Goal: Task Accomplishment & Management: Manage account settings

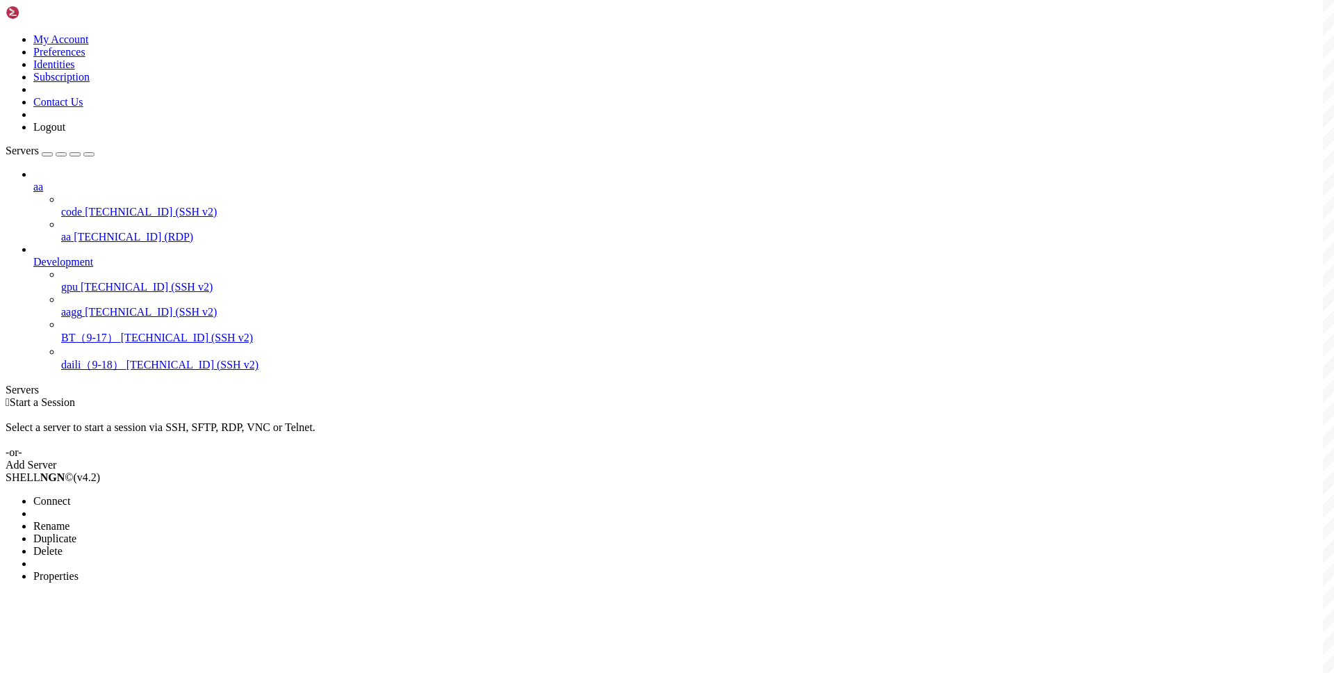
click at [70, 495] on span "Connect" at bounding box center [51, 501] width 37 height 12
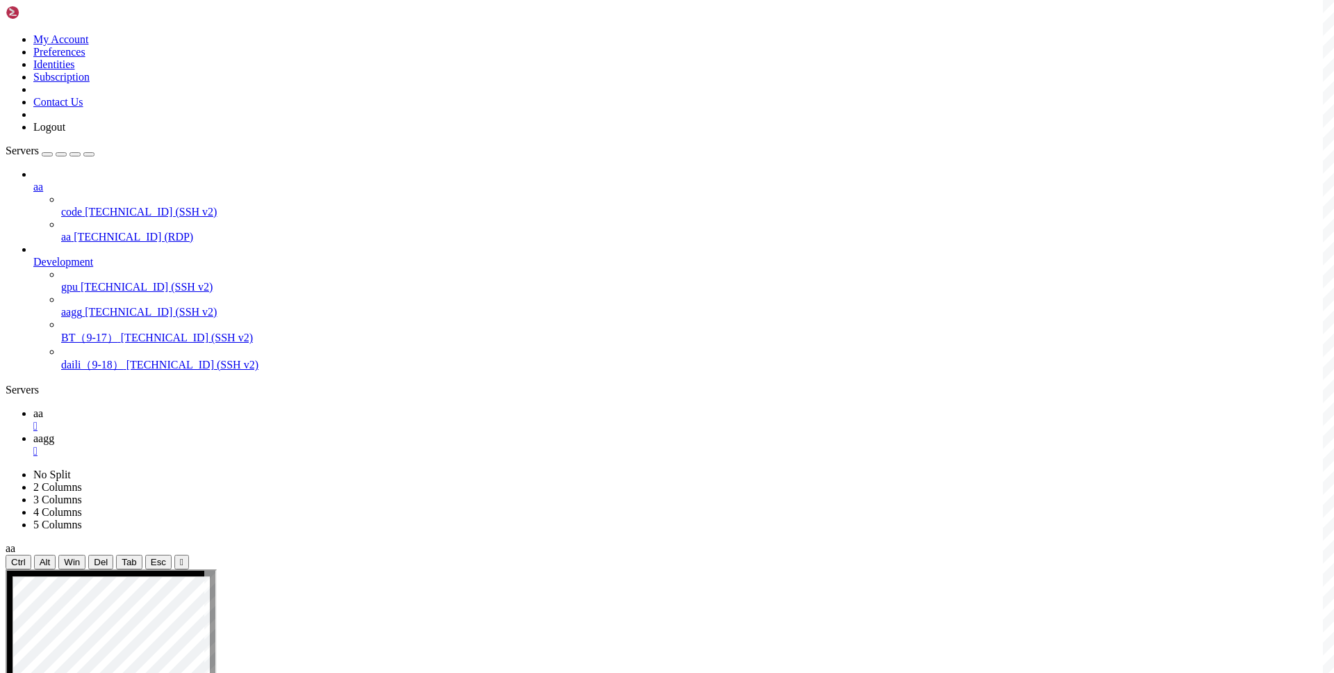
click at [43, 407] on span "aa" at bounding box center [38, 413] width 10 height 12
click at [54, 432] on span "aagg" at bounding box center [43, 438] width 21 height 12
click at [33, 407] on icon at bounding box center [33, 413] width 0 height 12
click at [54, 432] on span "aagg" at bounding box center [43, 438] width 21 height 12
click at [43, 407] on span "aa" at bounding box center [38, 413] width 10 height 12
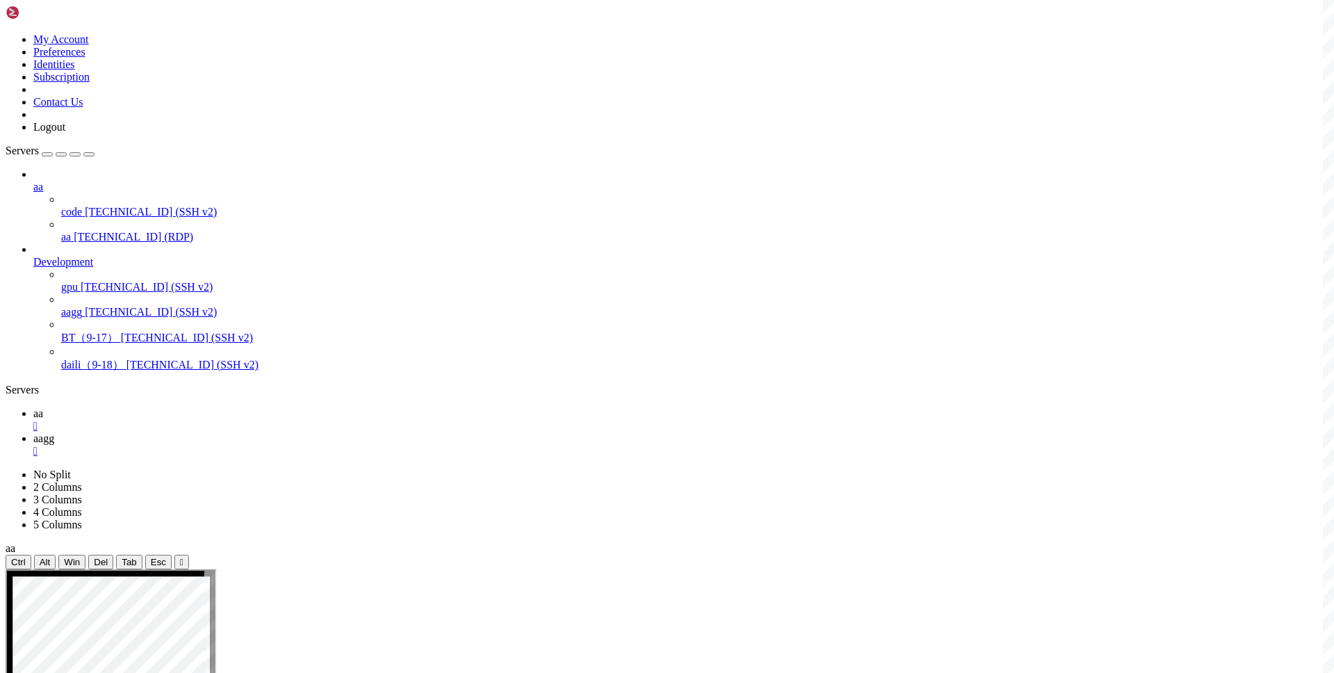
click at [286, 432] on link "aagg " at bounding box center [680, 444] width 1295 height 25
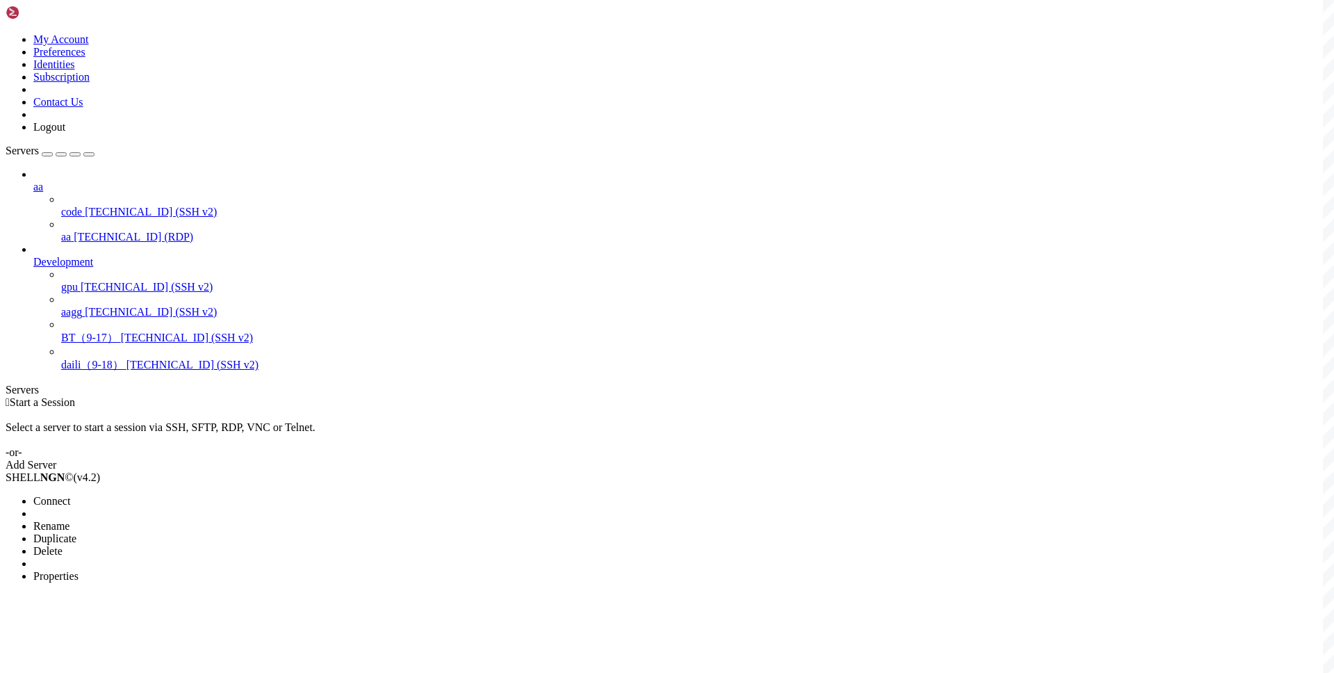
click at [70, 495] on span "Connect" at bounding box center [51, 501] width 37 height 12
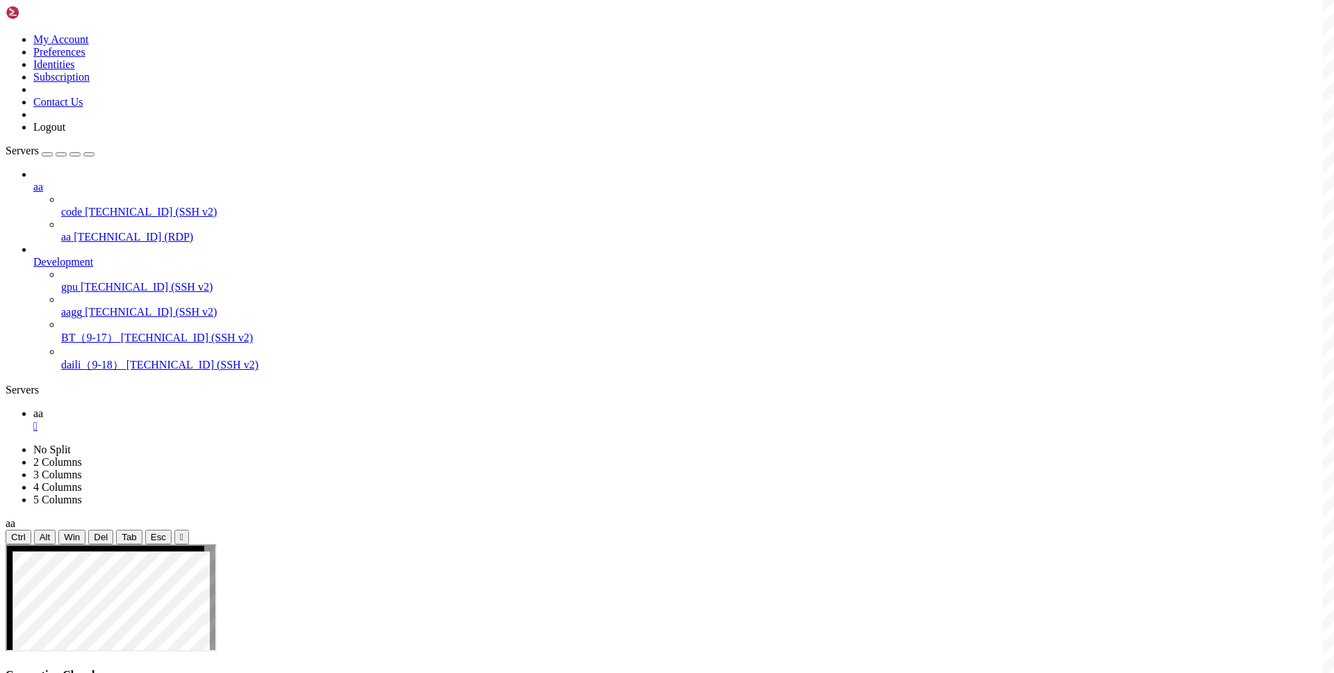
click at [162, 373] on div "aa code 45.76.249.61 (SSH v2) aa 154.88.15.93 (RDP) Development gpu 47.254.120.…" at bounding box center [667, 270] width 1323 height 204
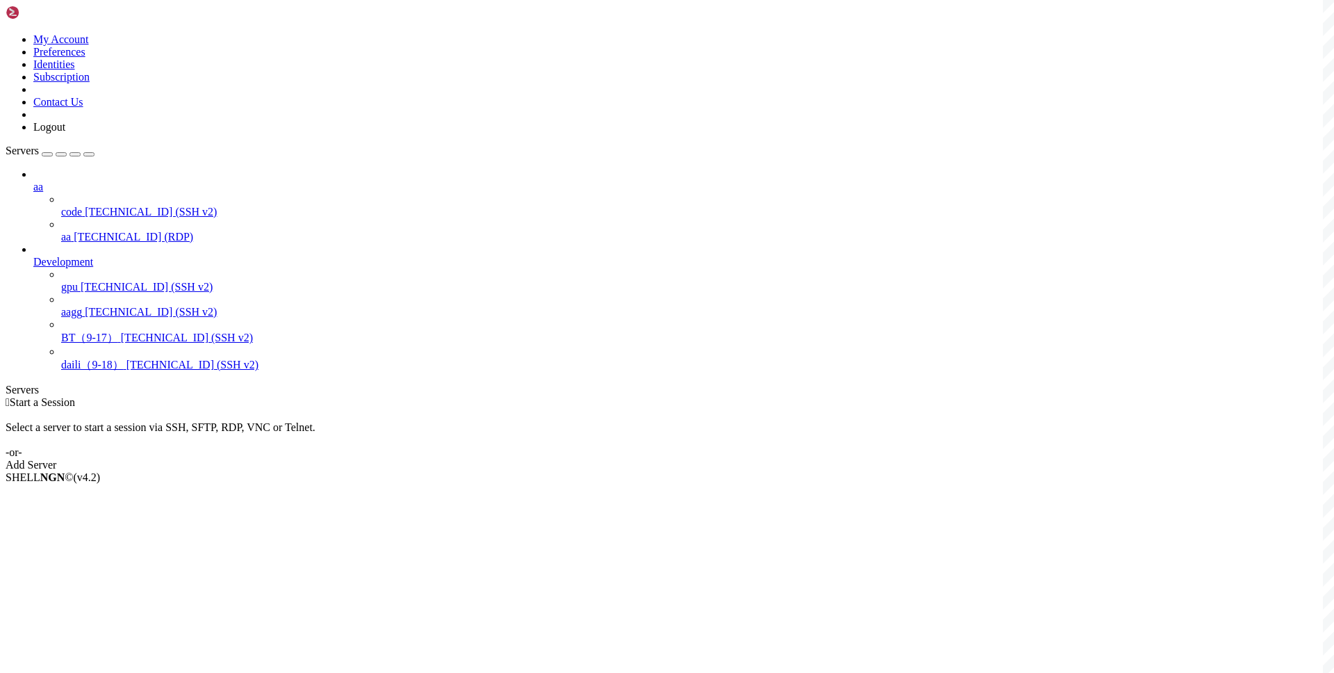
click at [101, 231] on span "[TECHNICAL_ID] (RDP)" at bounding box center [134, 237] width 120 height 12
click at [70, 495] on span "Connect" at bounding box center [51, 501] width 37 height 12
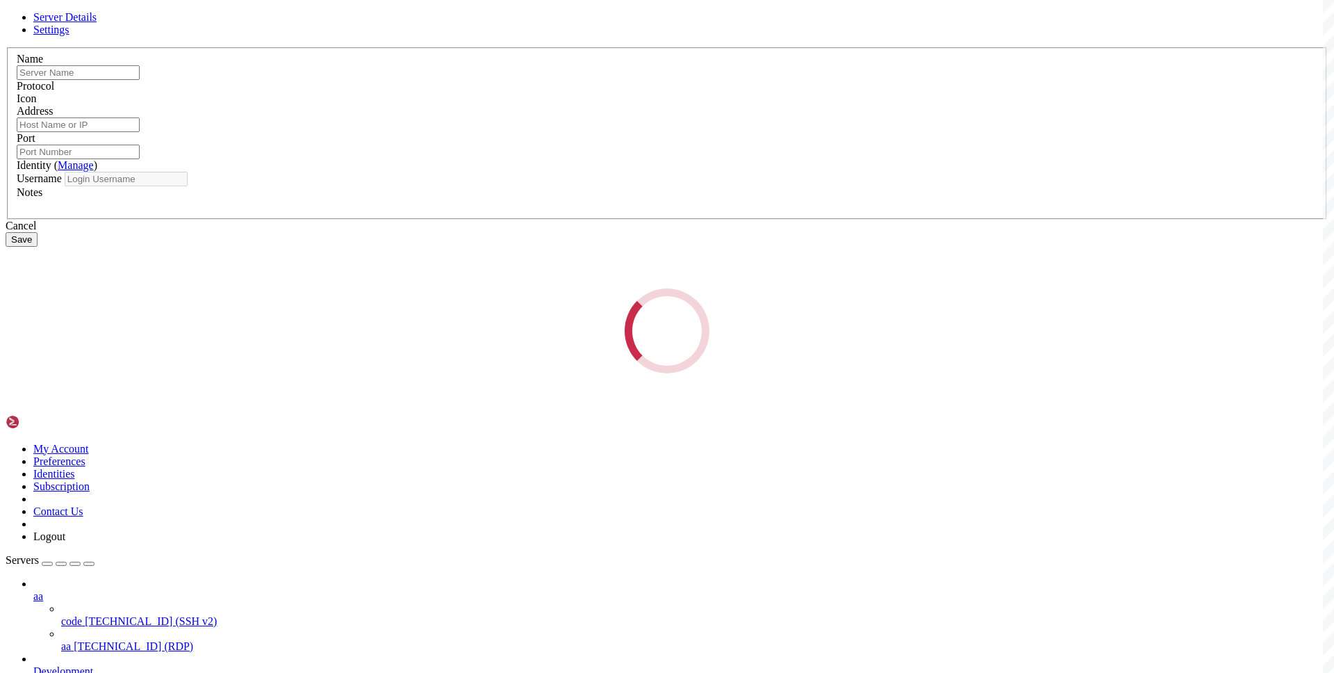
type input "aa"
type input "[TECHNICAL_ID]"
type input "3389"
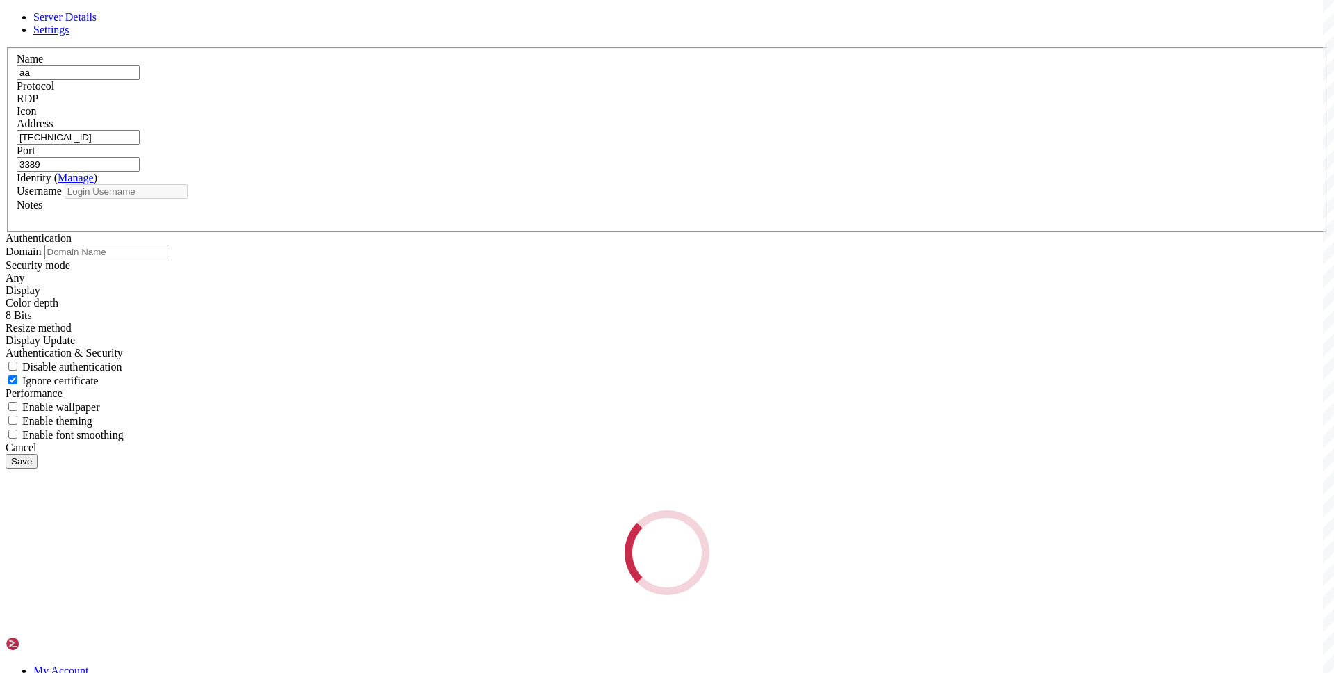
type input "administrator"
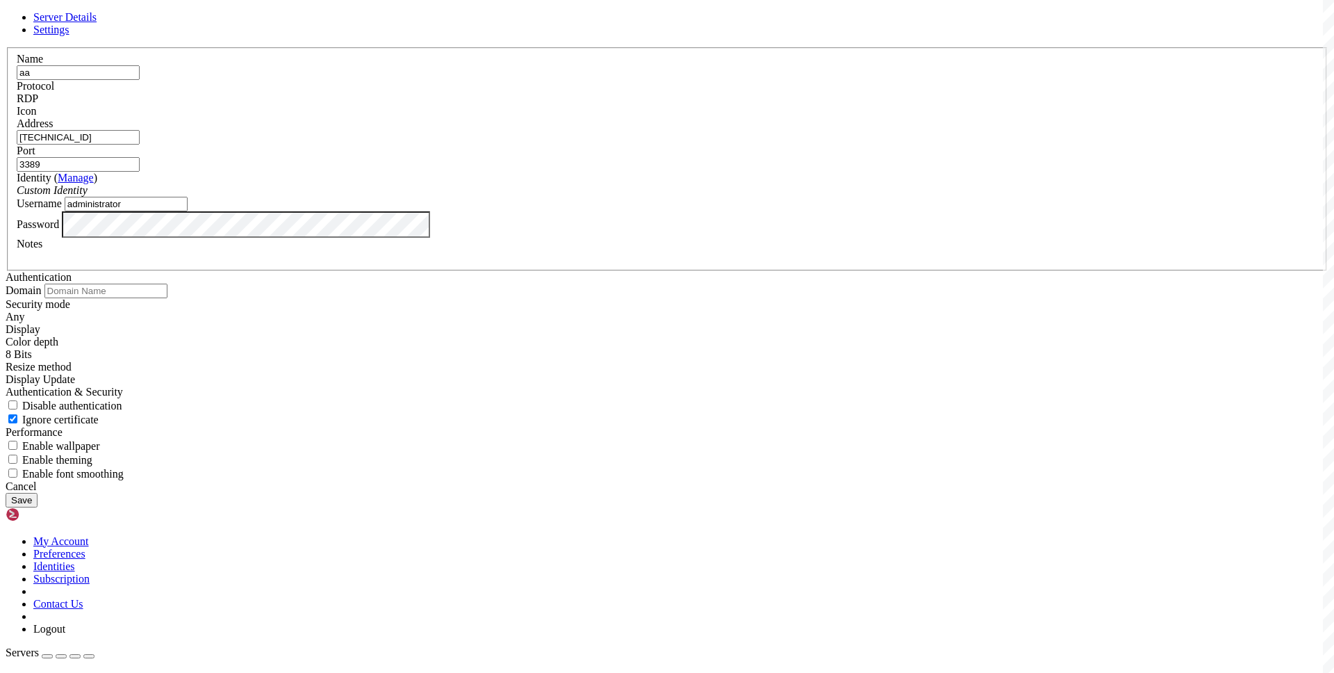
click at [140, 145] on input "[TECHNICAL_ID]" at bounding box center [78, 137] width 123 height 15
click at [577, 238] on div "Password" at bounding box center [667, 224] width 1301 height 26
click at [159, 442] on div "Server Details Settings Name aa Protocol RDP Icon" at bounding box center [667, 259] width 1323 height 496
click at [738, 493] on div "Cancel" at bounding box center [667, 486] width 1323 height 13
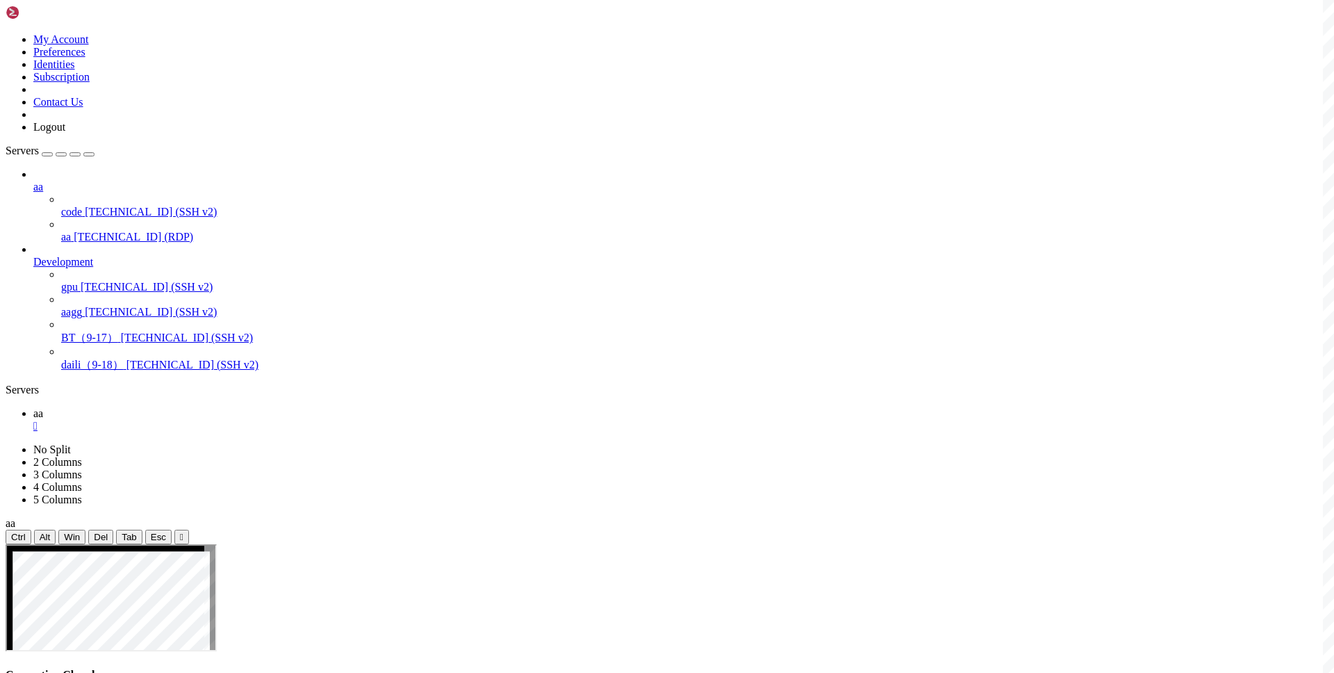
click at [140, 373] on div "aa code 45.76.249.61 (SSH v2) aa 154.88.15.93 (RDP) Development gpu 47.254.120.…" at bounding box center [667, 270] width 1323 height 204
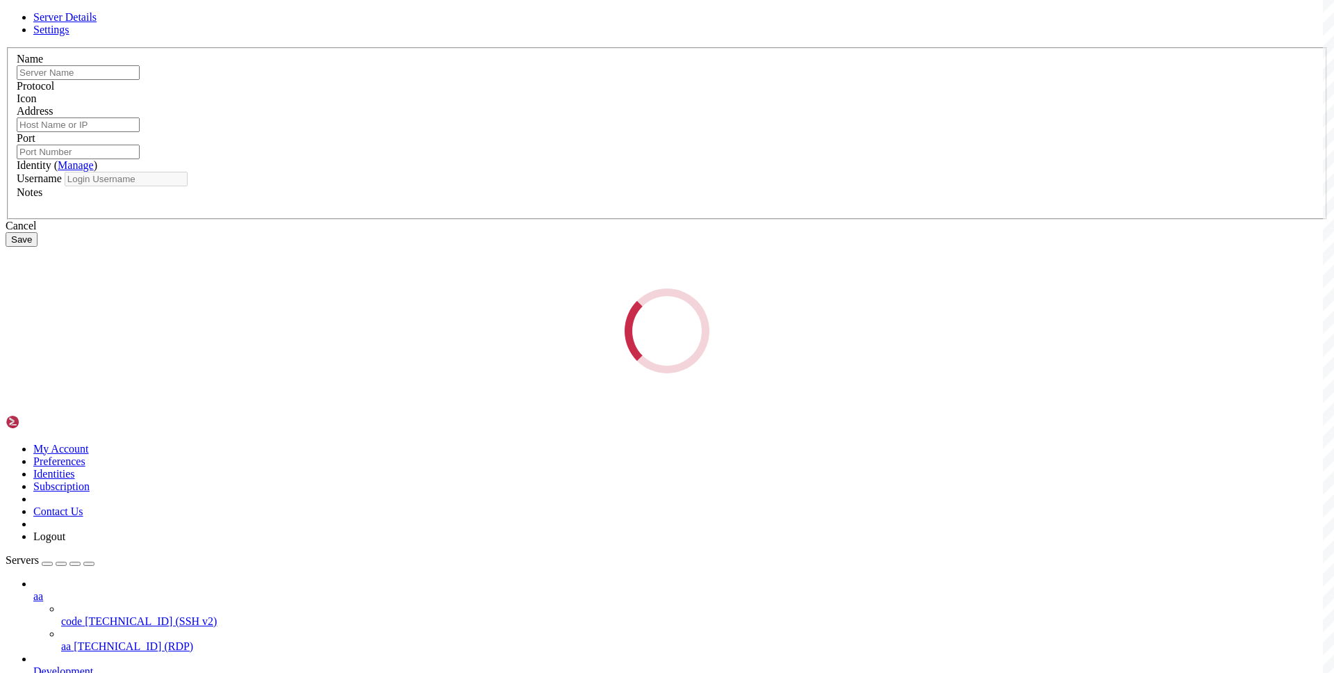
type input "aa"
type input "[TECHNICAL_ID]"
type input "3389"
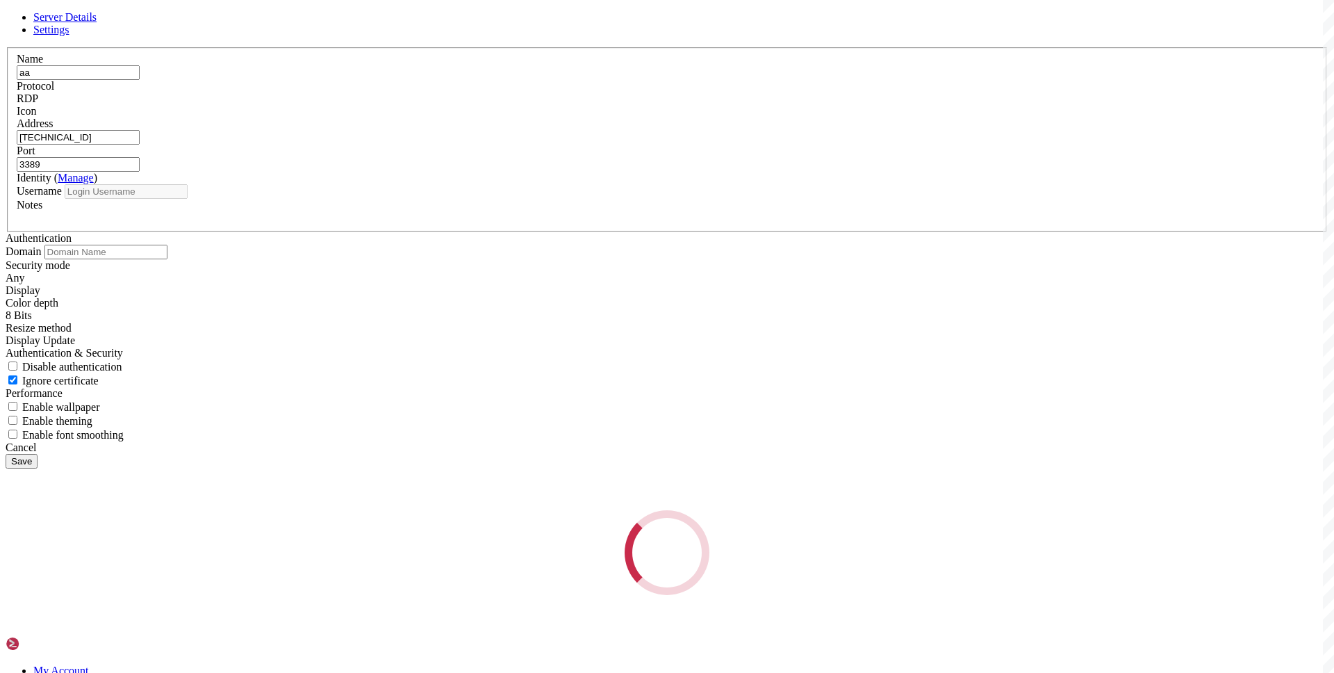
type input "administrator"
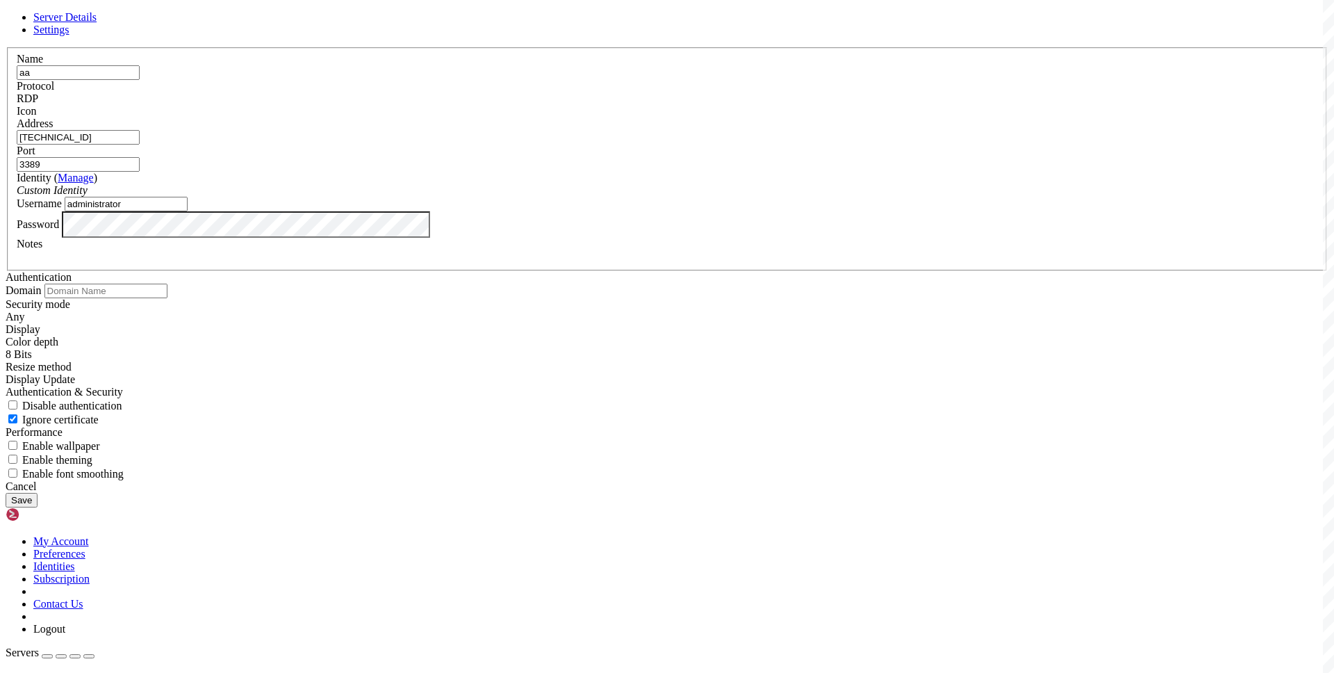
click at [140, 145] on input "[TECHNICAL_ID]" at bounding box center [78, 137] width 123 height 15
click at [760, 493] on div "Cancel" at bounding box center [667, 486] width 1323 height 13
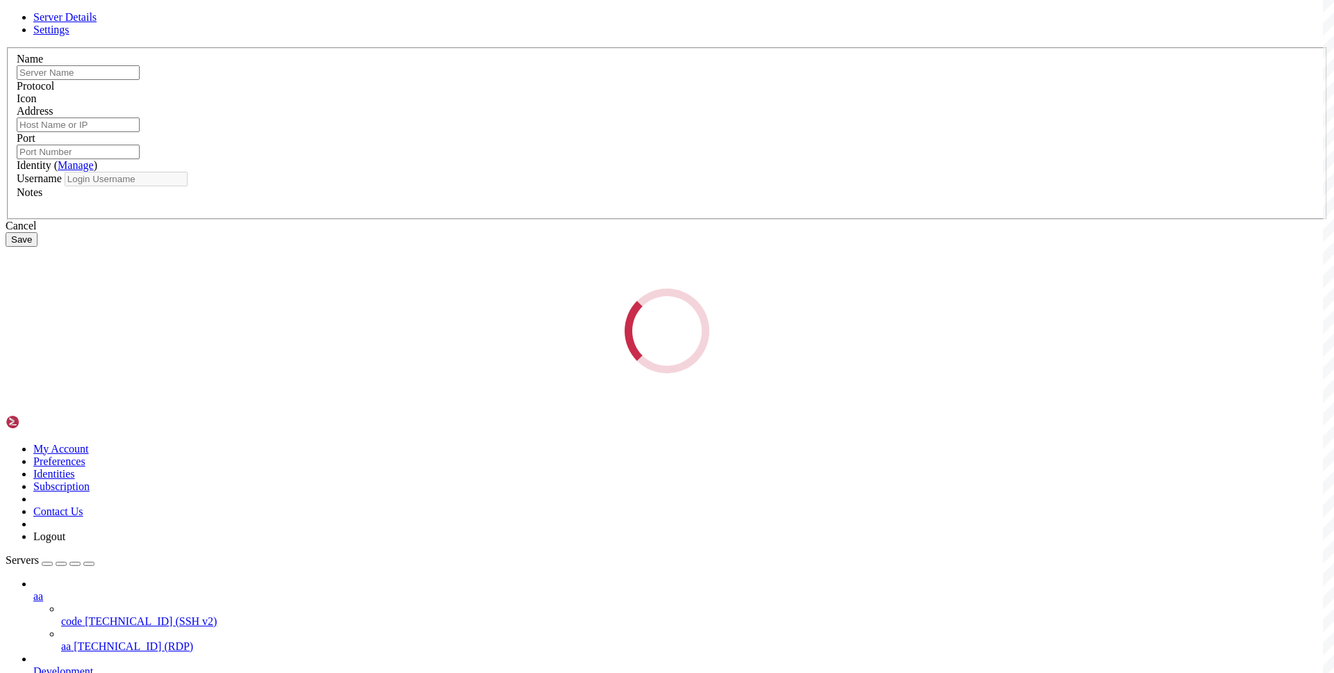
type input "aa"
type input "[TECHNICAL_ID]"
type input "3389"
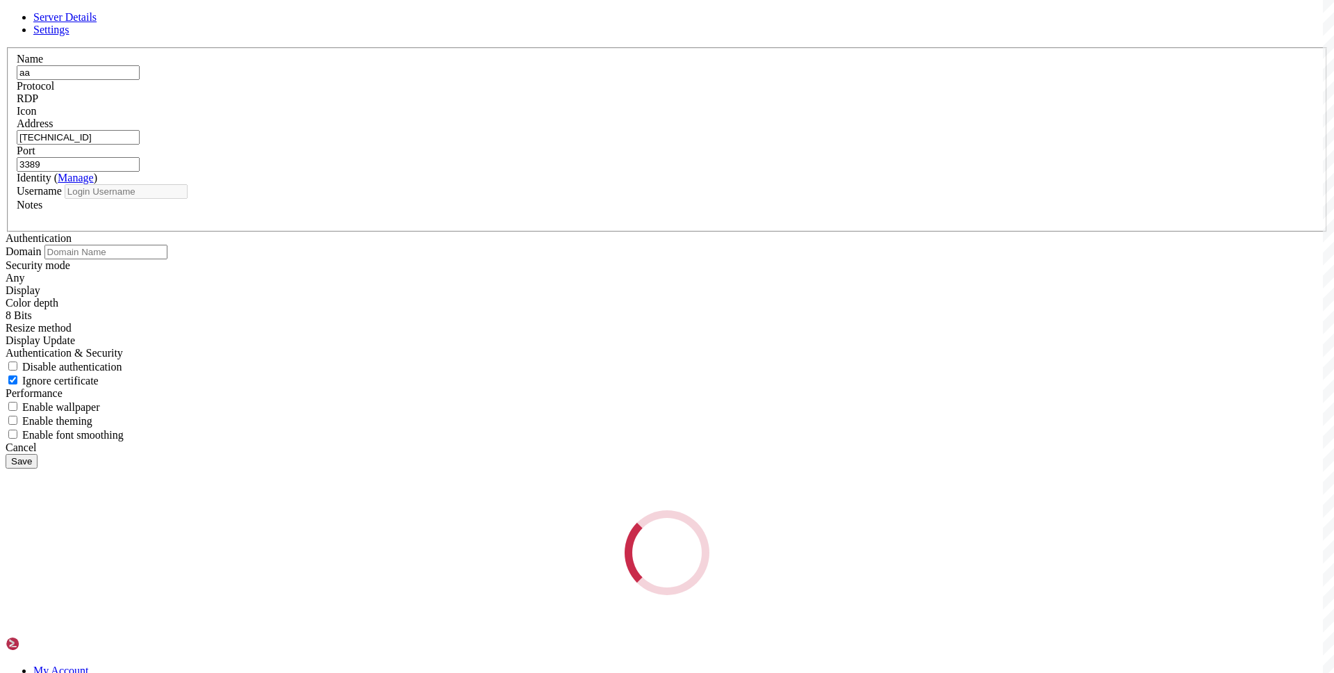
type input "administrator"
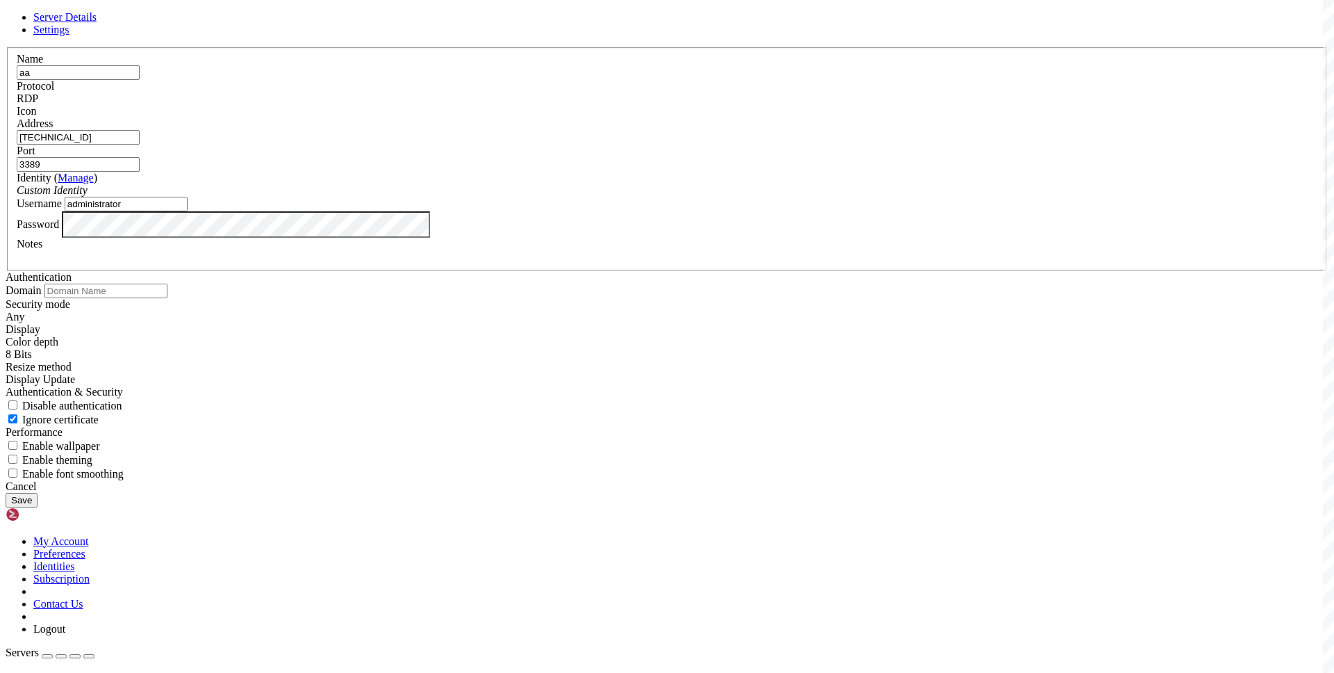
click at [38, 507] on button "Save" at bounding box center [22, 500] width 32 height 15
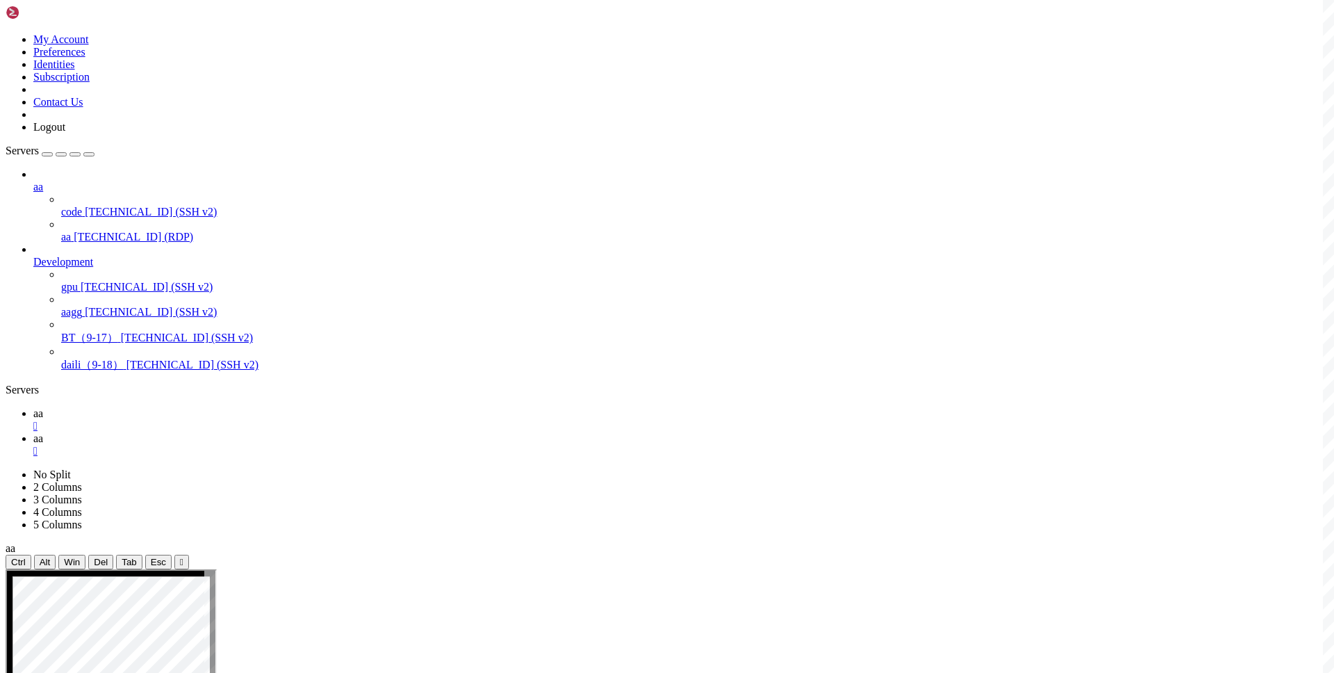
click at [202, 407] on link "aa " at bounding box center [680, 419] width 1295 height 25
click at [223, 420] on div "" at bounding box center [680, 426] width 1295 height 13
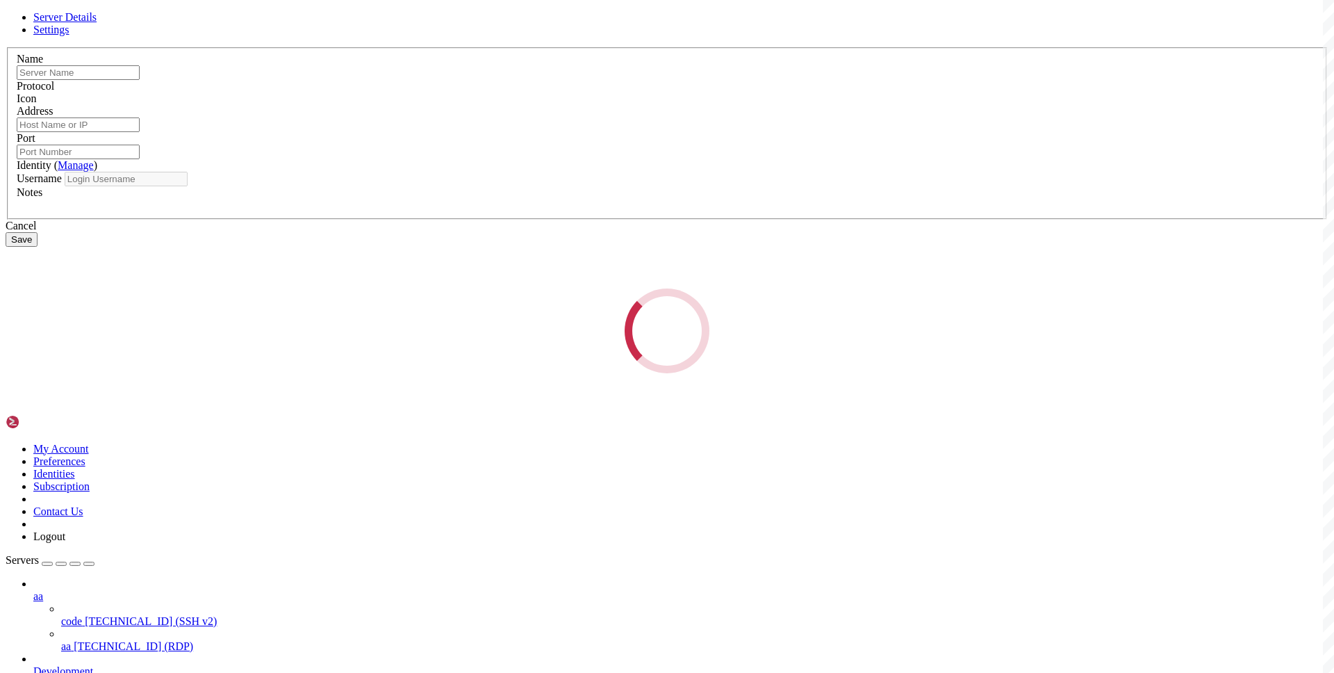
type input "aa"
type input "[TECHNICAL_ID]"
type input "3389"
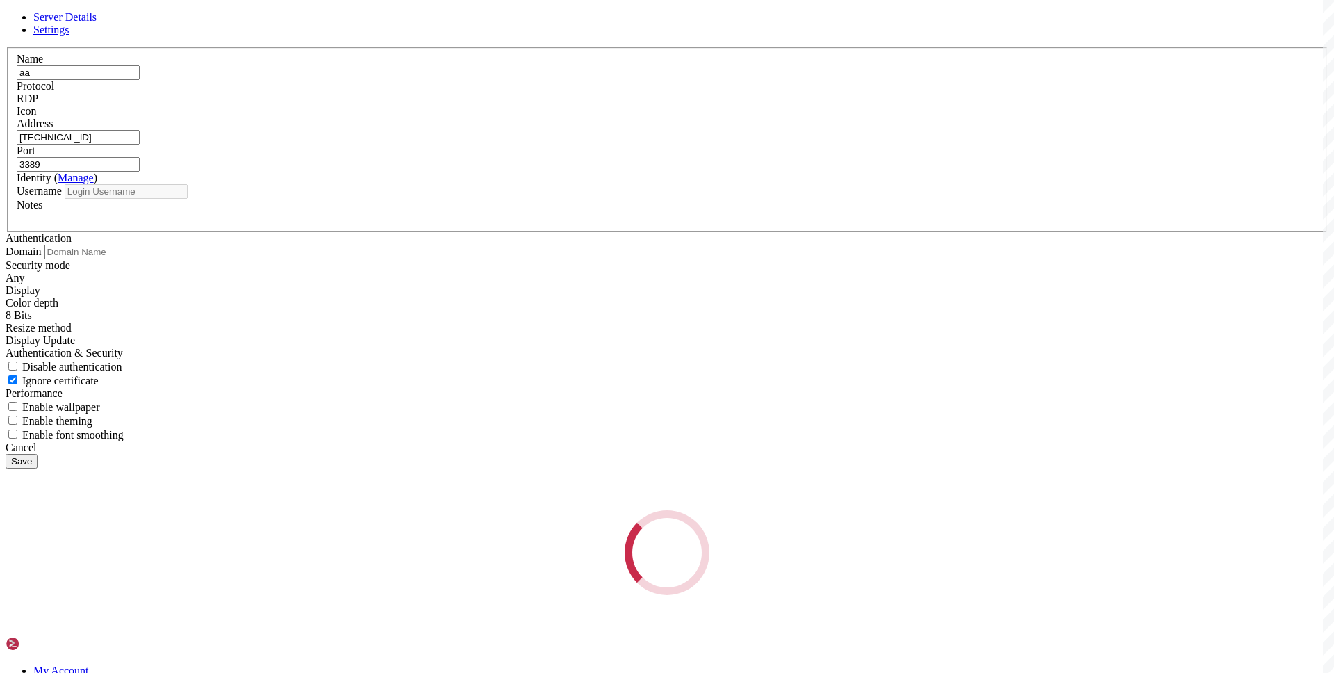
type input "administrator"
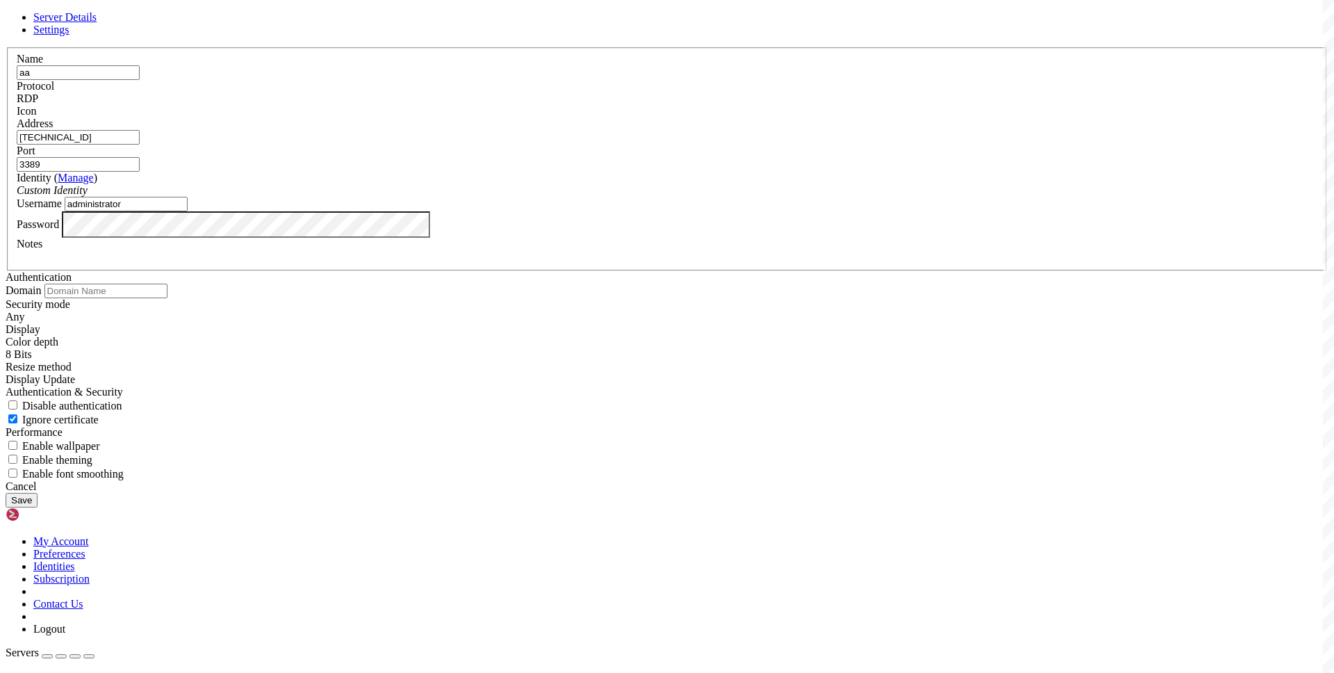
click at [38, 507] on button "Save" at bounding box center [22, 500] width 32 height 15
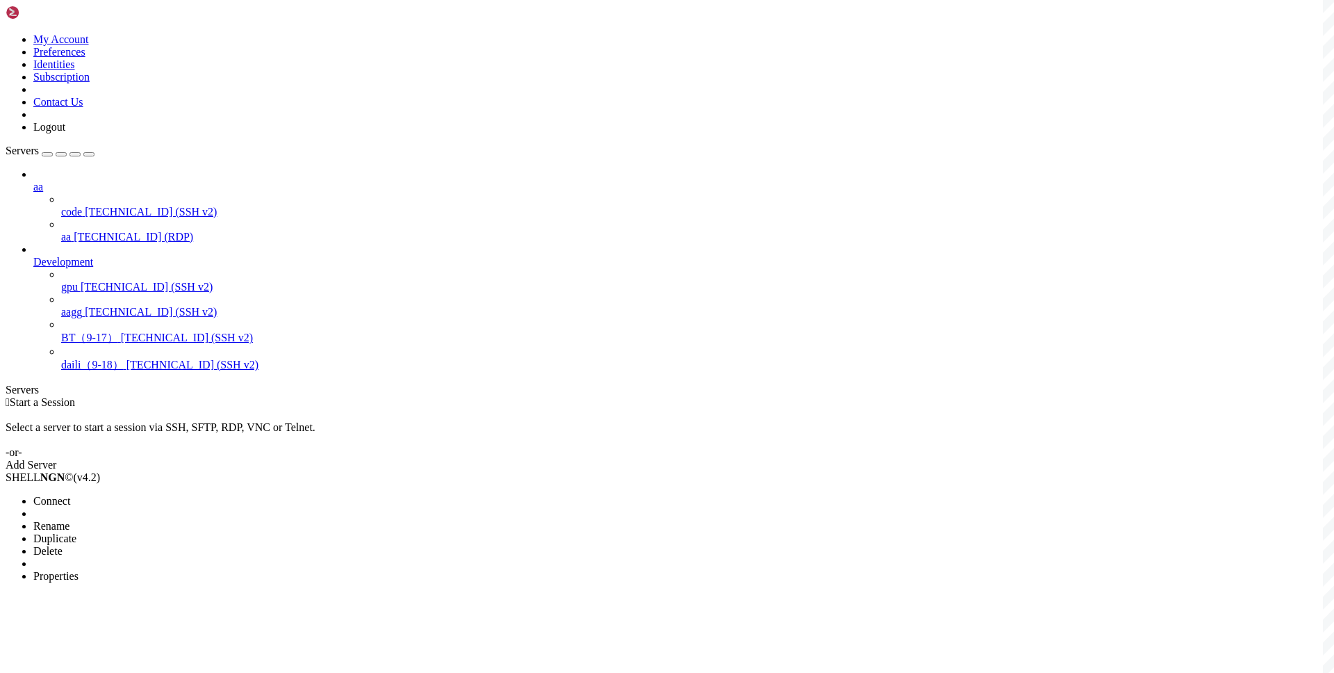
click at [70, 495] on span "Connect" at bounding box center [51, 501] width 37 height 12
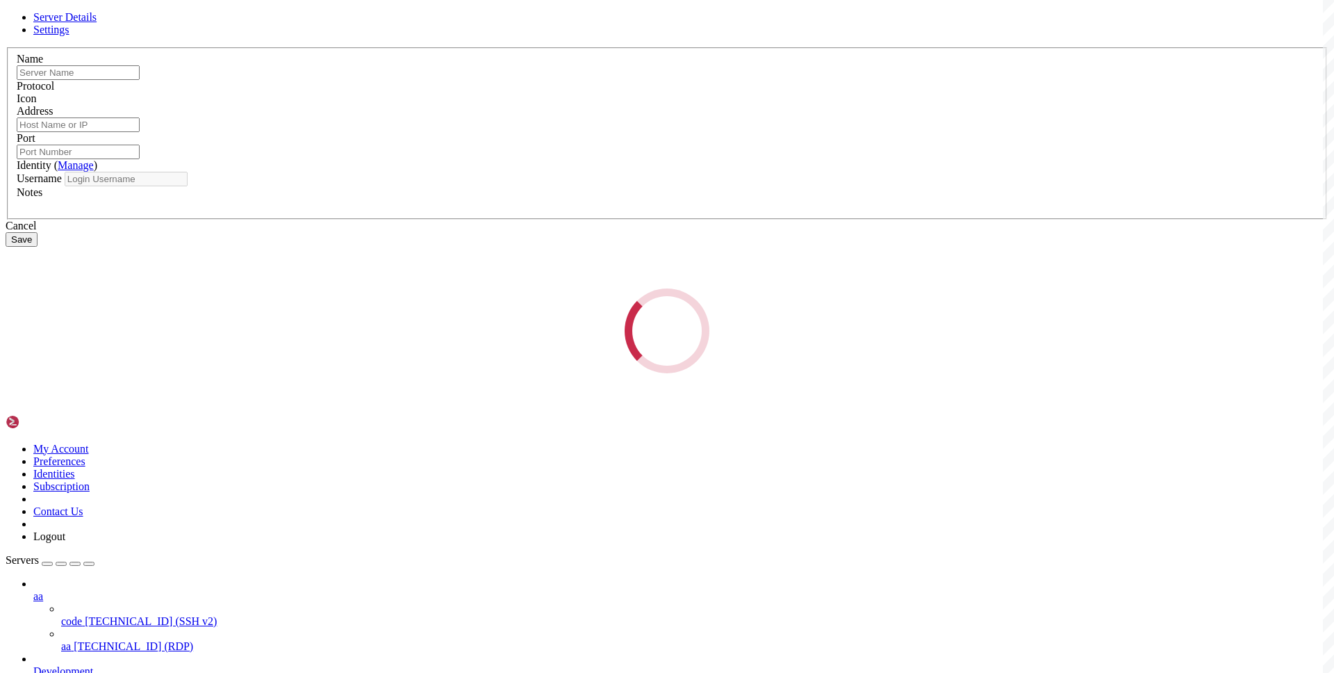
type input "aa"
type input "[TECHNICAL_ID]"
type input "3389"
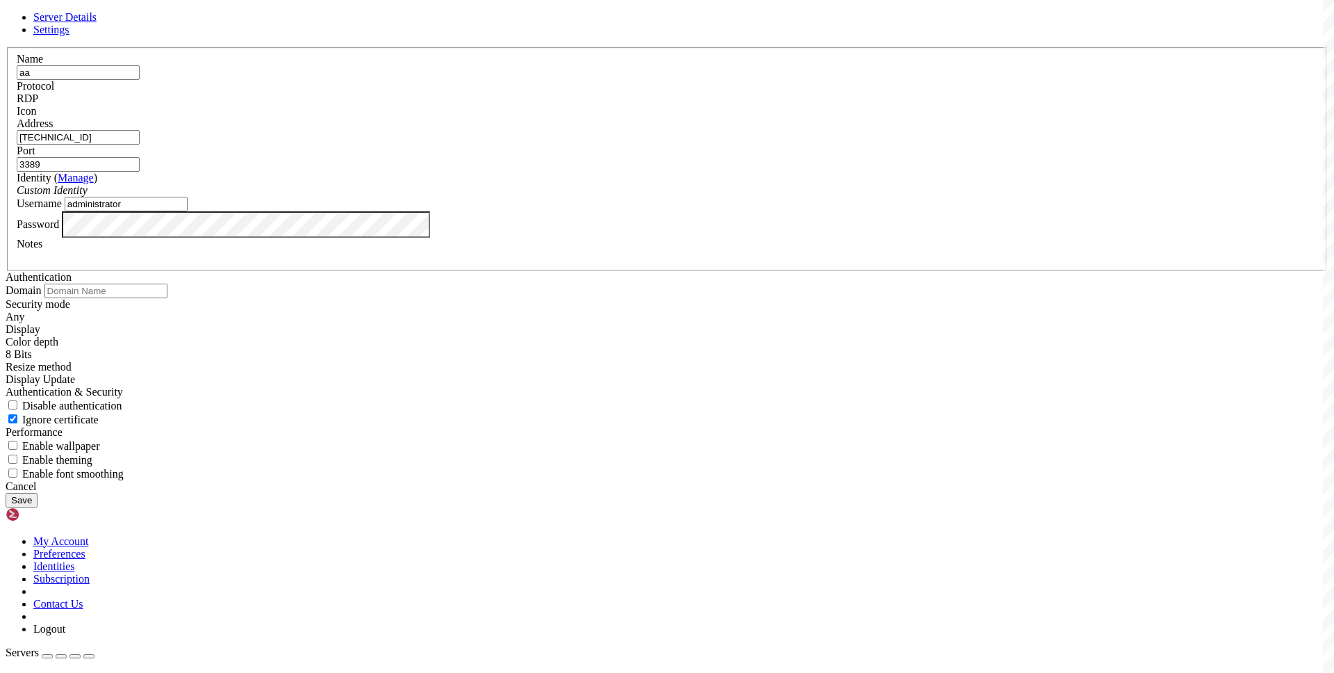
click at [59, 229] on label "Password" at bounding box center [38, 224] width 42 height 12
click at [188, 211] on input "administrator" at bounding box center [126, 204] width 123 height 15
type input "Administrator"
click at [38, 507] on button "Save" at bounding box center [22, 500] width 32 height 15
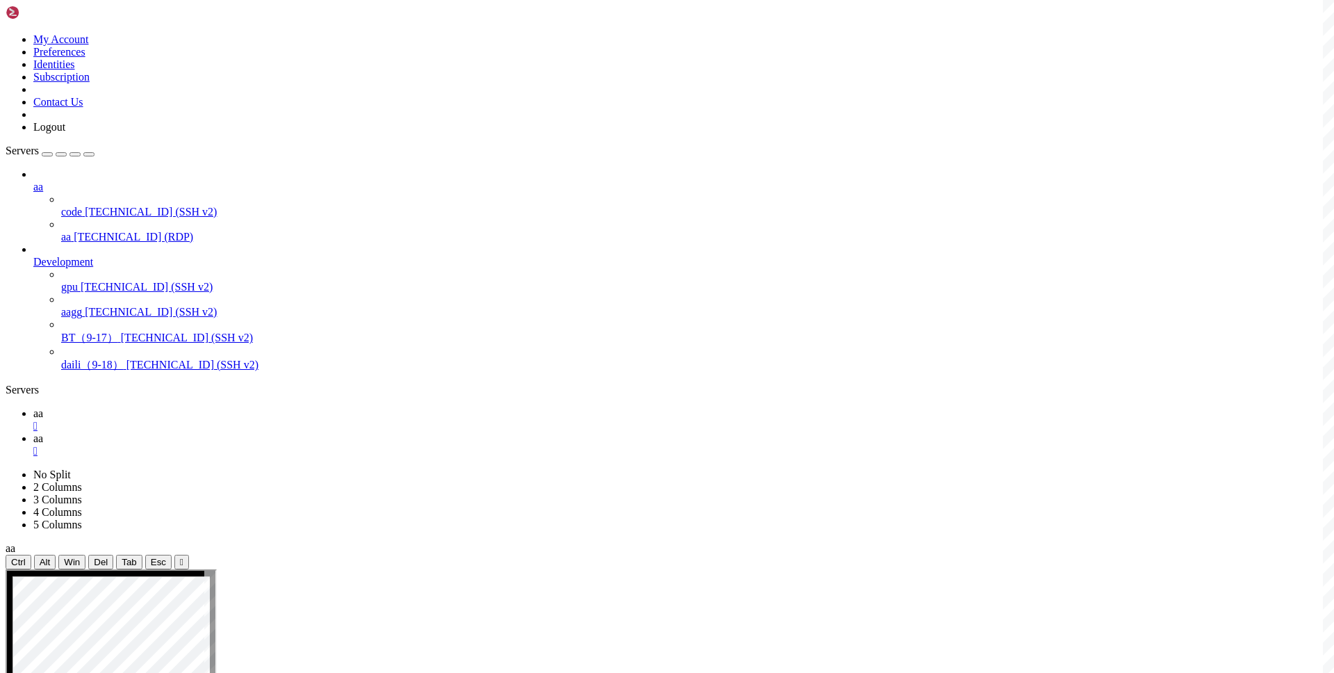
click at [189, 407] on link "aa " at bounding box center [680, 419] width 1295 height 25
click at [33, 432] on icon at bounding box center [33, 438] width 0 height 12
click at [33, 407] on icon at bounding box center [33, 413] width 0 height 12
click at [254, 432] on link "aa " at bounding box center [680, 444] width 1295 height 25
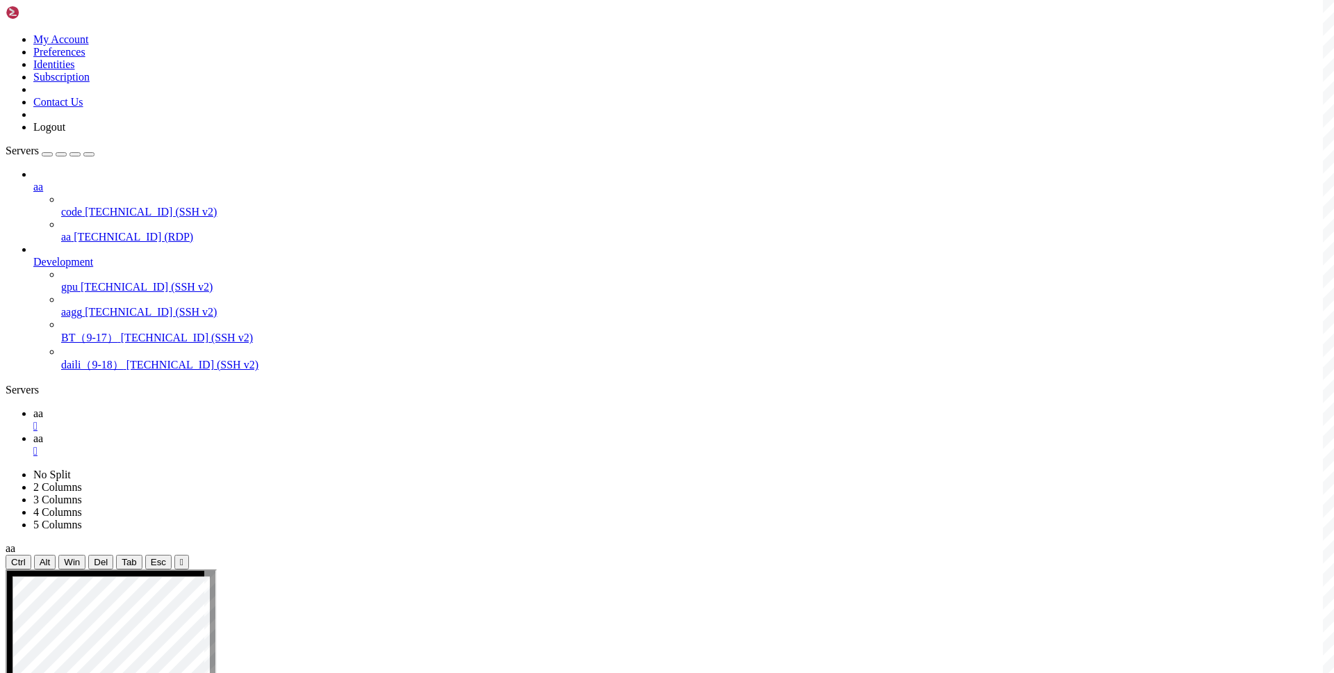
click at [282, 445] on div "" at bounding box center [680, 451] width 1295 height 13
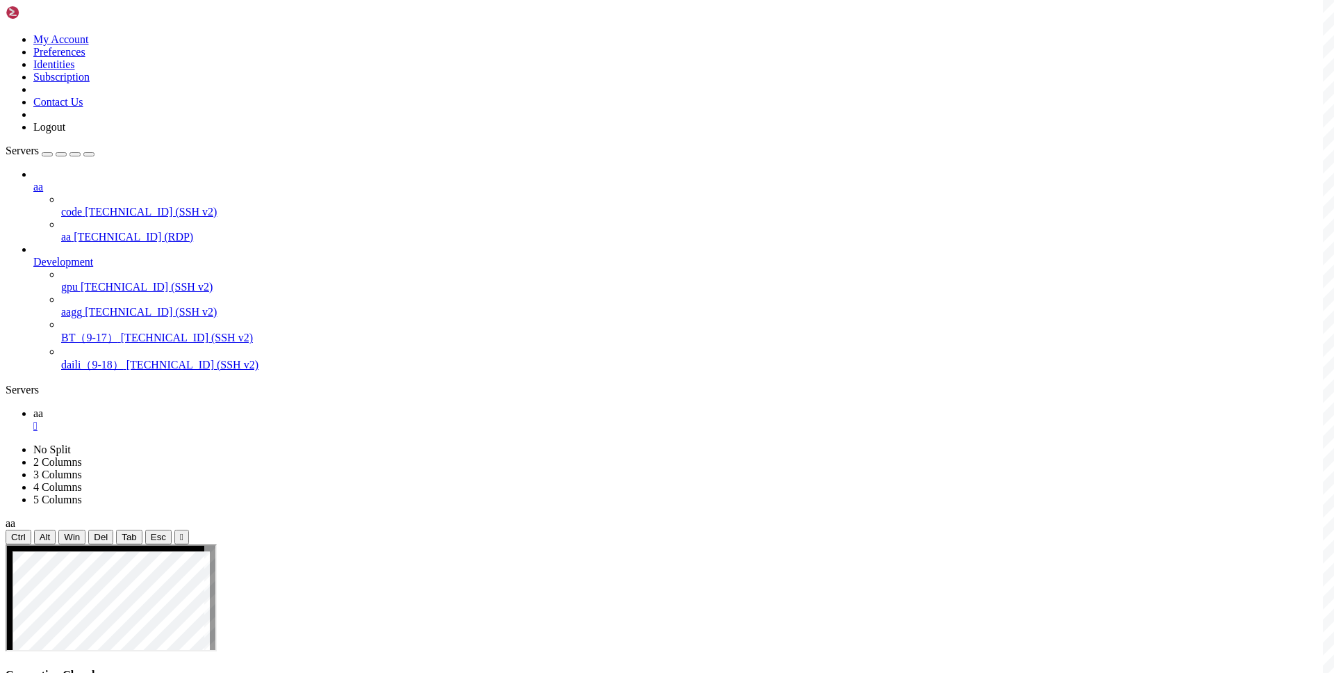
click at [118, 373] on div "aa code [TECHNICAL_ID] (SSH v2) aa [TECHNICAL_ID] (RDP) Development gpu [TECHNI…" at bounding box center [667, 270] width 1323 height 204
click at [224, 420] on div "" at bounding box center [680, 426] width 1295 height 13
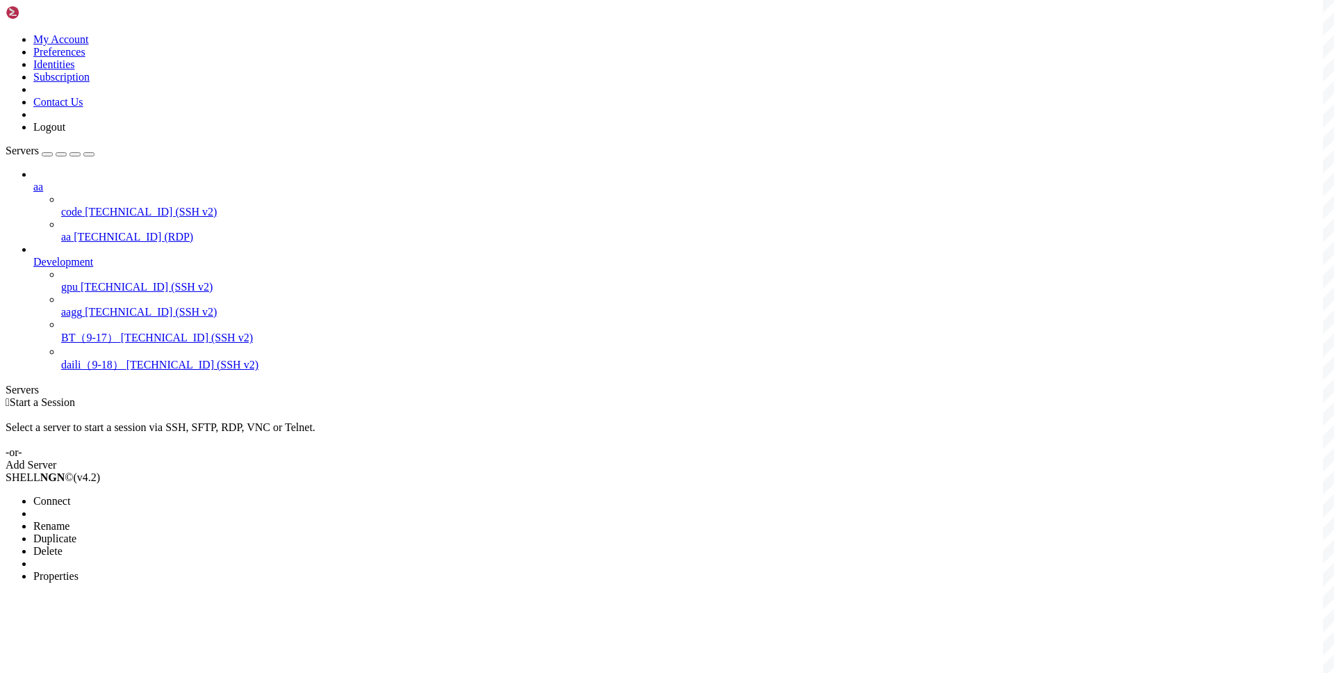
click at [79, 570] on span "Properties" at bounding box center [55, 576] width 45 height 12
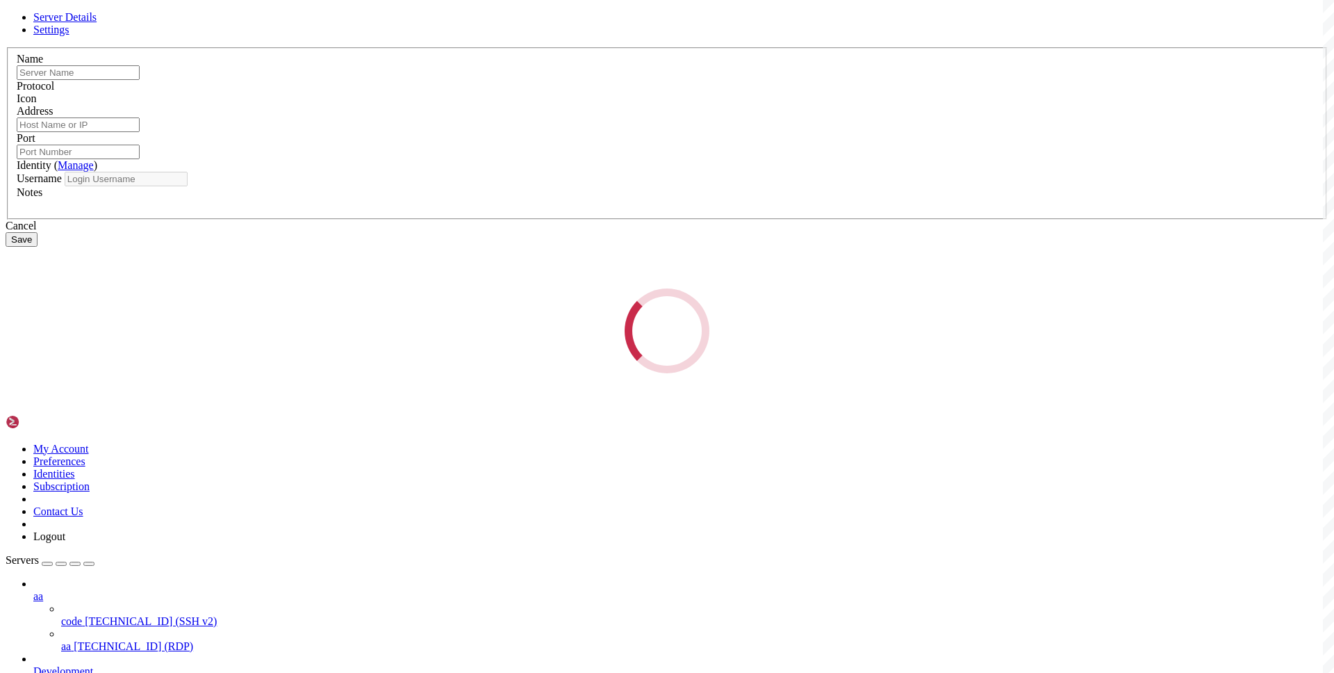
type input "aa"
type input "[TECHNICAL_ID]"
type input "3389"
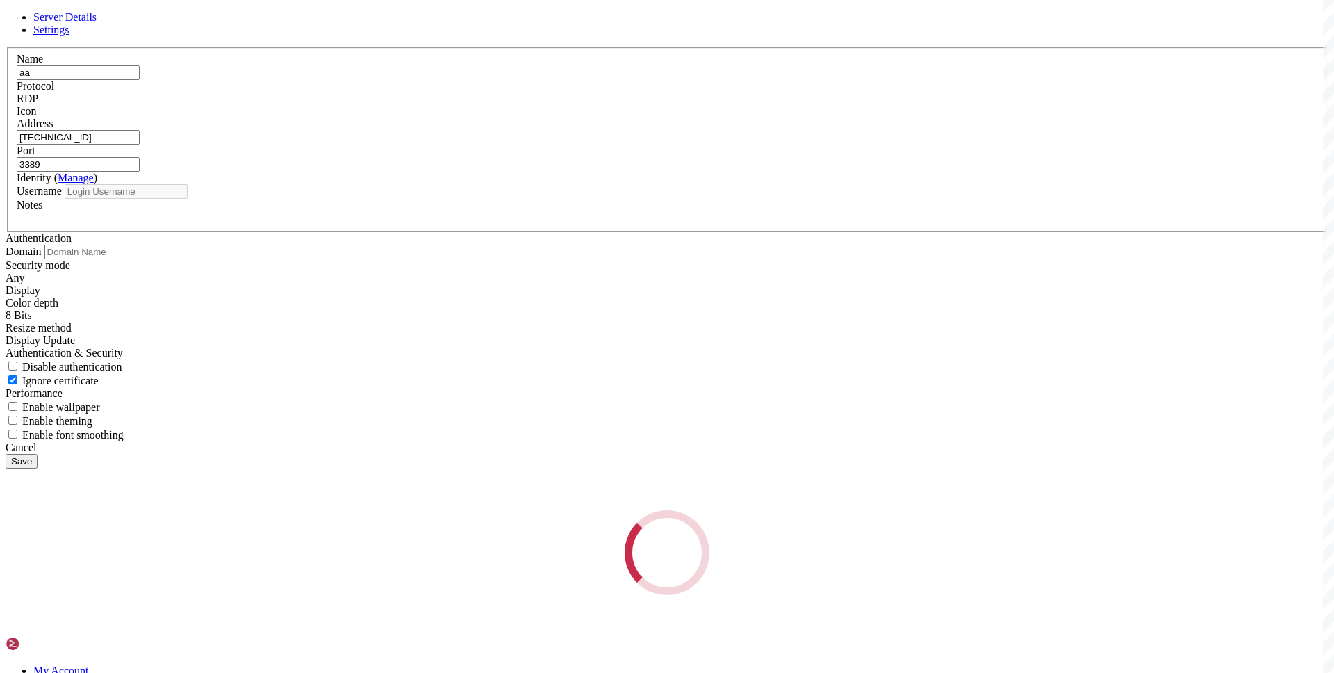
type input "Administrator"
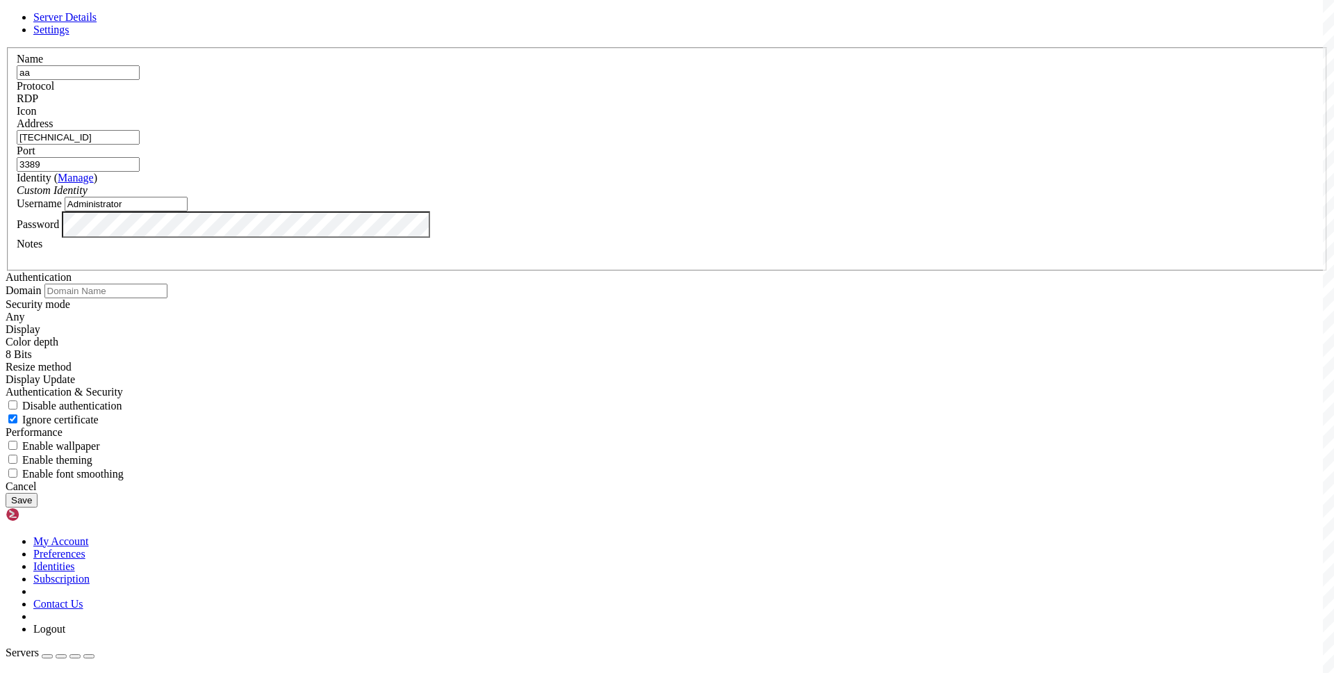
click at [140, 145] on input "[TECHNICAL_ID]" at bounding box center [78, 137] width 123 height 15
click at [778, 493] on div "Cancel" at bounding box center [667, 486] width 1323 height 13
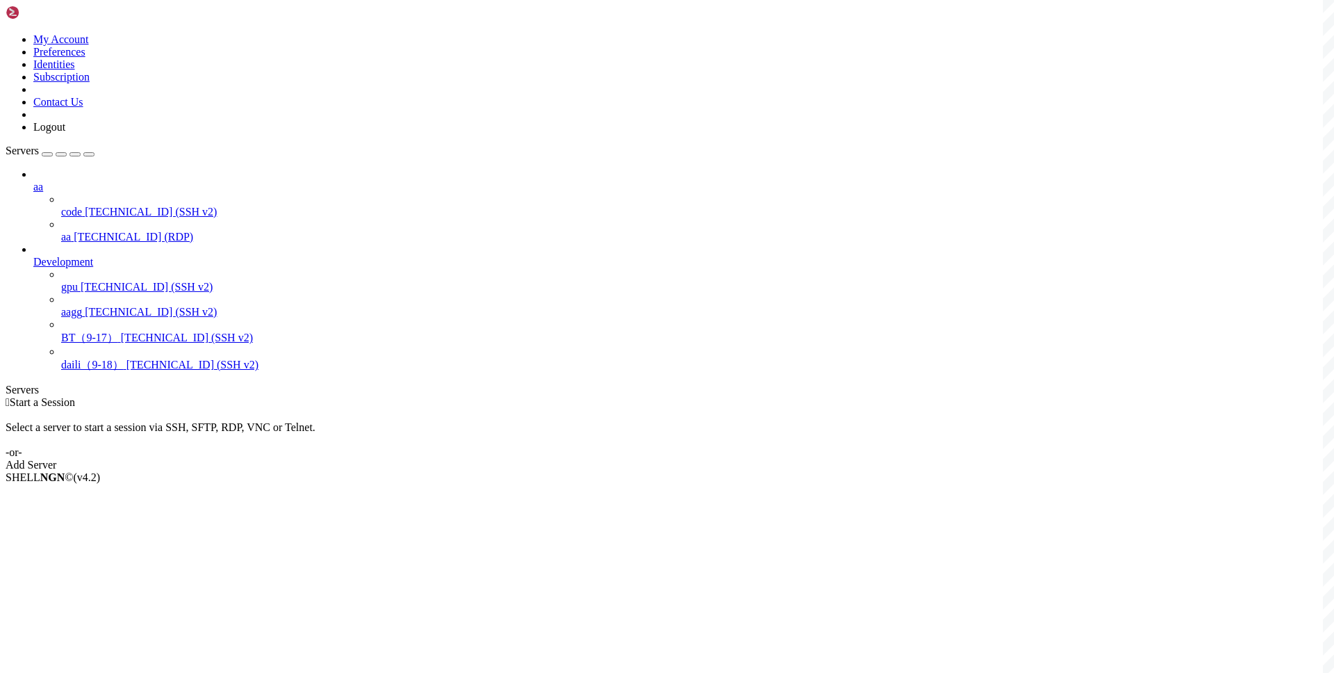
click at [332, 396] on div " Start a Session Select a server to start a session via SSH, SFTP, RDP, VNC or…" at bounding box center [667, 433] width 1323 height 75
click at [71, 231] on span "aa" at bounding box center [66, 237] width 10 height 12
click at [160, 532] on li "Duplicate" at bounding box center [96, 538] width 126 height 13
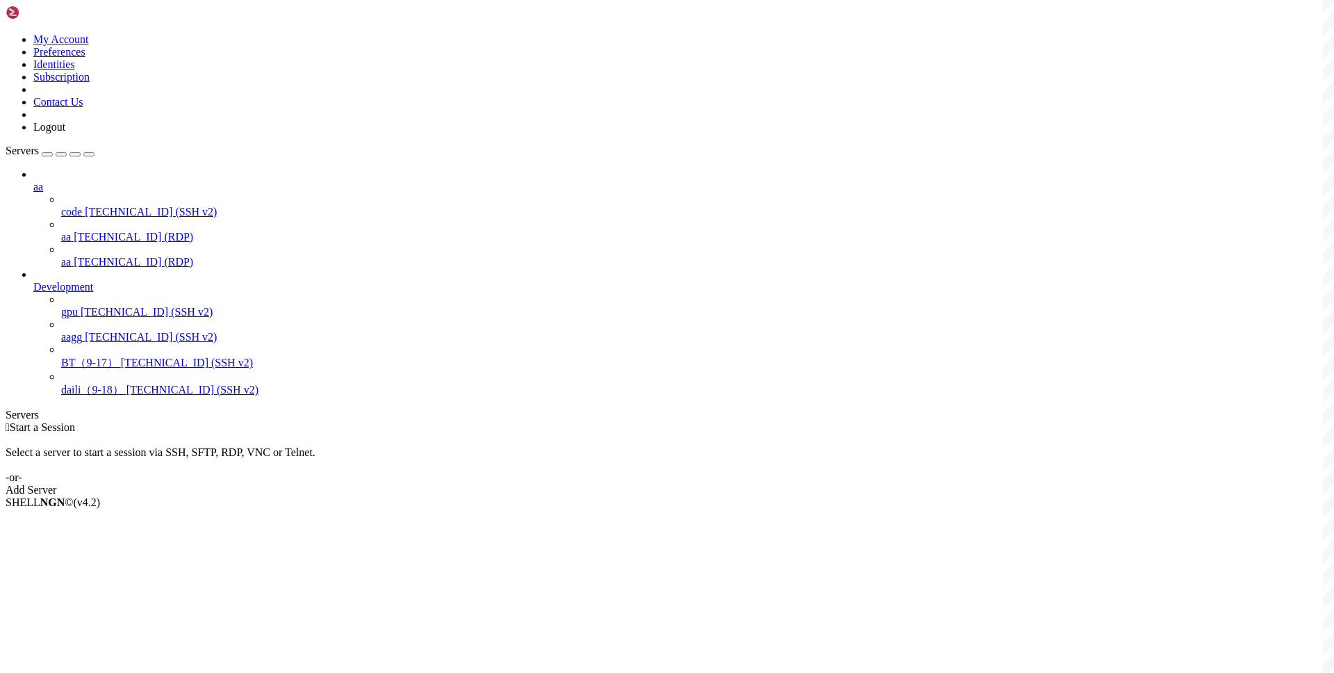
click at [71, 256] on span "aa" at bounding box center [66, 262] width 10 height 12
click at [112, 231] on span "[TECHNICAL_ID] (RDP)" at bounding box center [134, 237] width 120 height 12
click at [160, 607] on li "Delete" at bounding box center [96, 613] width 126 height 13
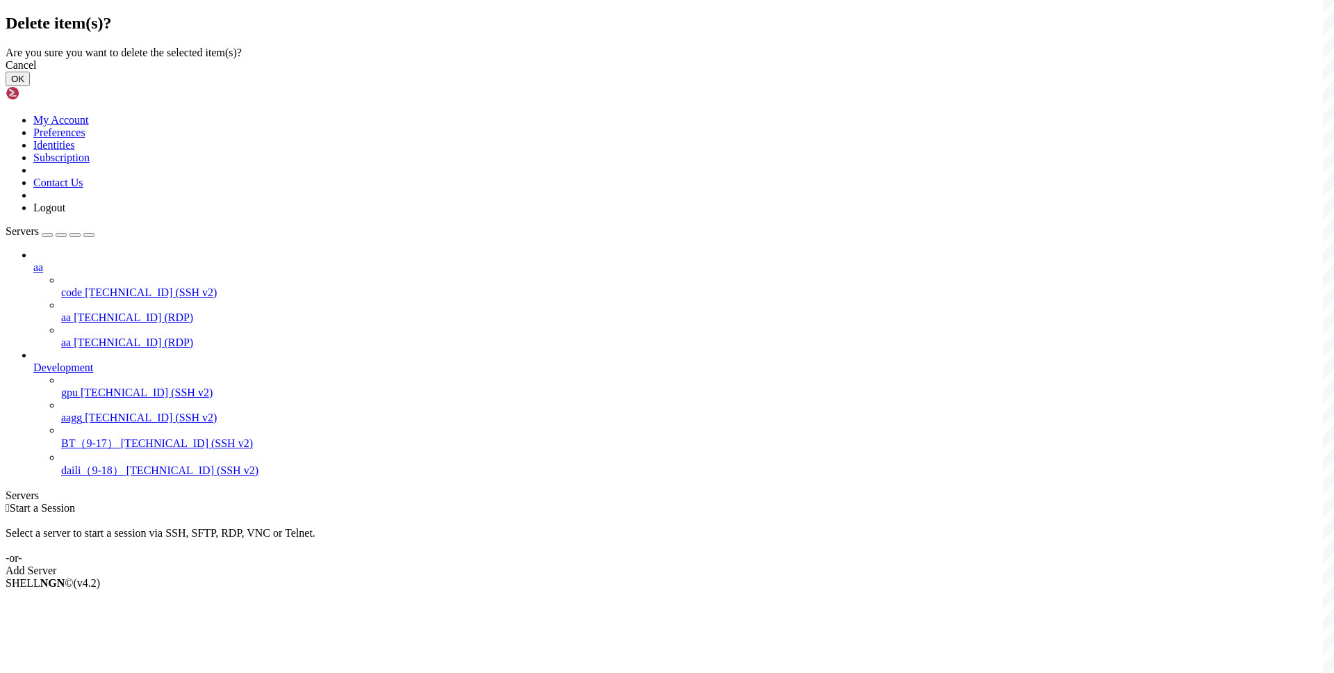
click at [30, 86] on button "OK" at bounding box center [18, 79] width 24 height 15
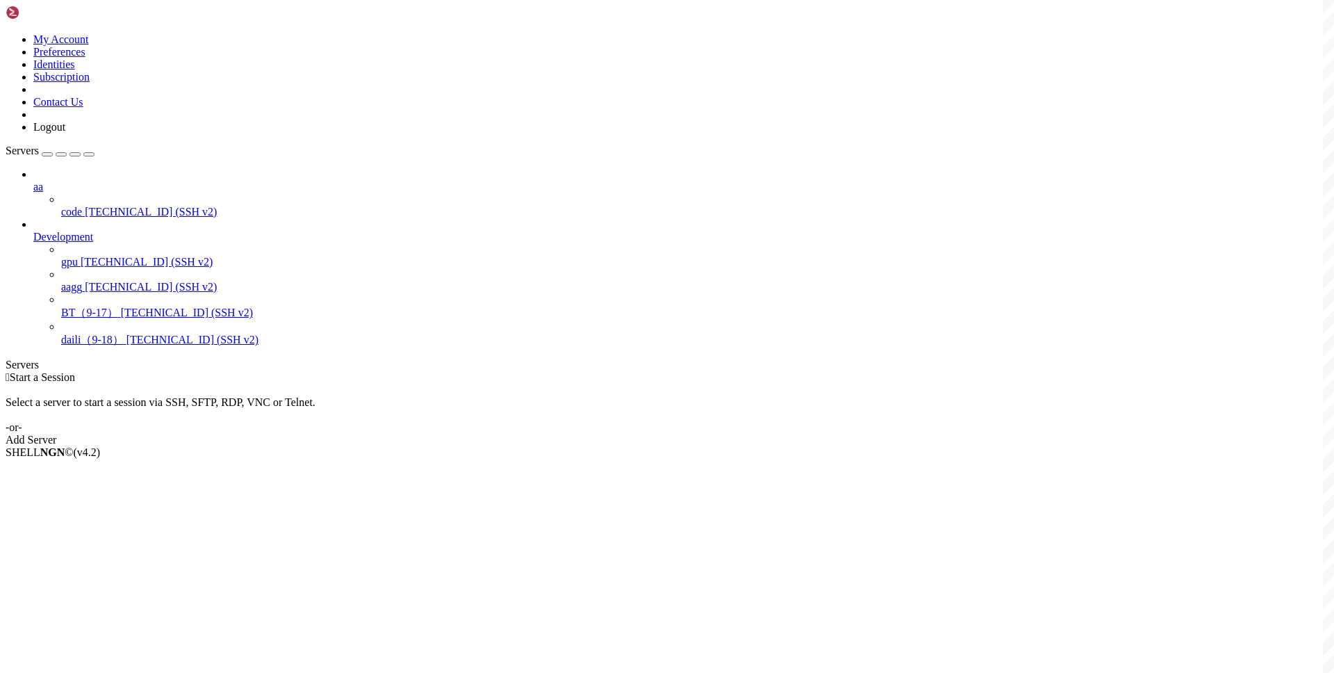
click at [43, 181] on span "aa" at bounding box center [38, 187] width 10 height 12
click at [33, 181] on icon at bounding box center [33, 181] width 0 height 0
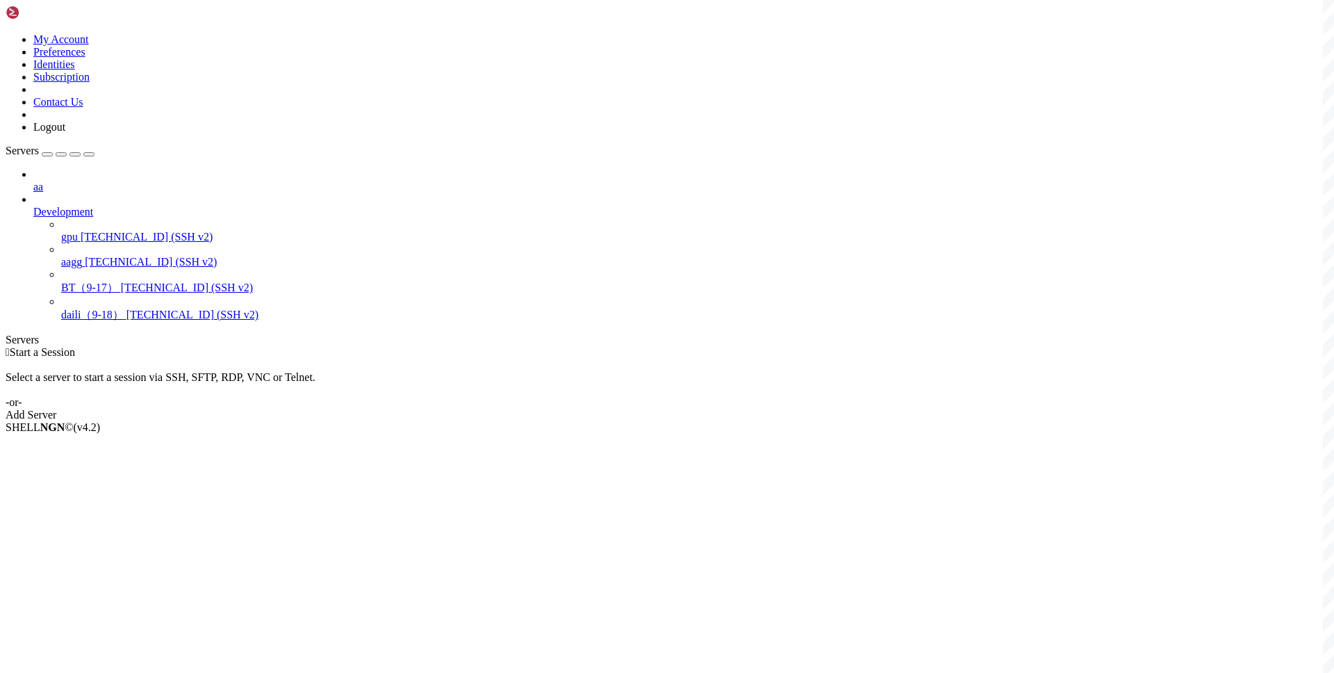
click at [33, 181] on icon at bounding box center [33, 181] width 0 height 0
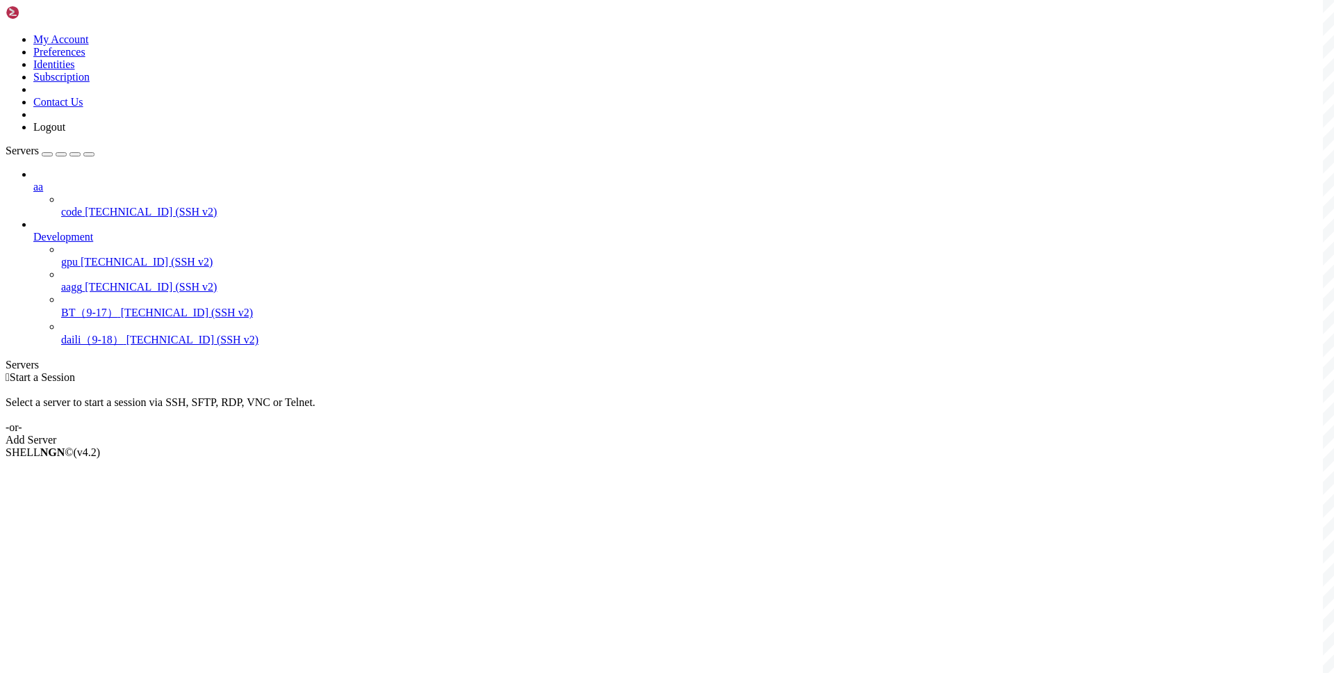
click at [33, 231] on icon at bounding box center [33, 231] width 0 height 0
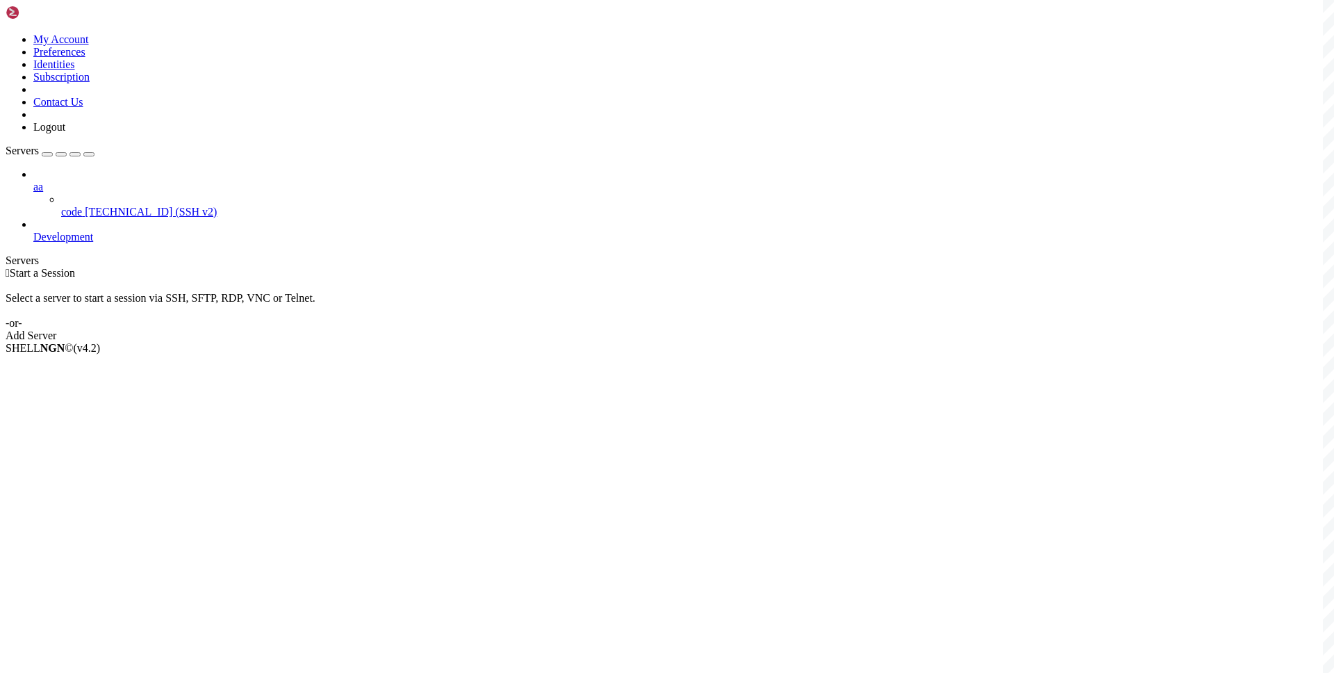
click at [33, 231] on icon at bounding box center [33, 231] width 0 height 0
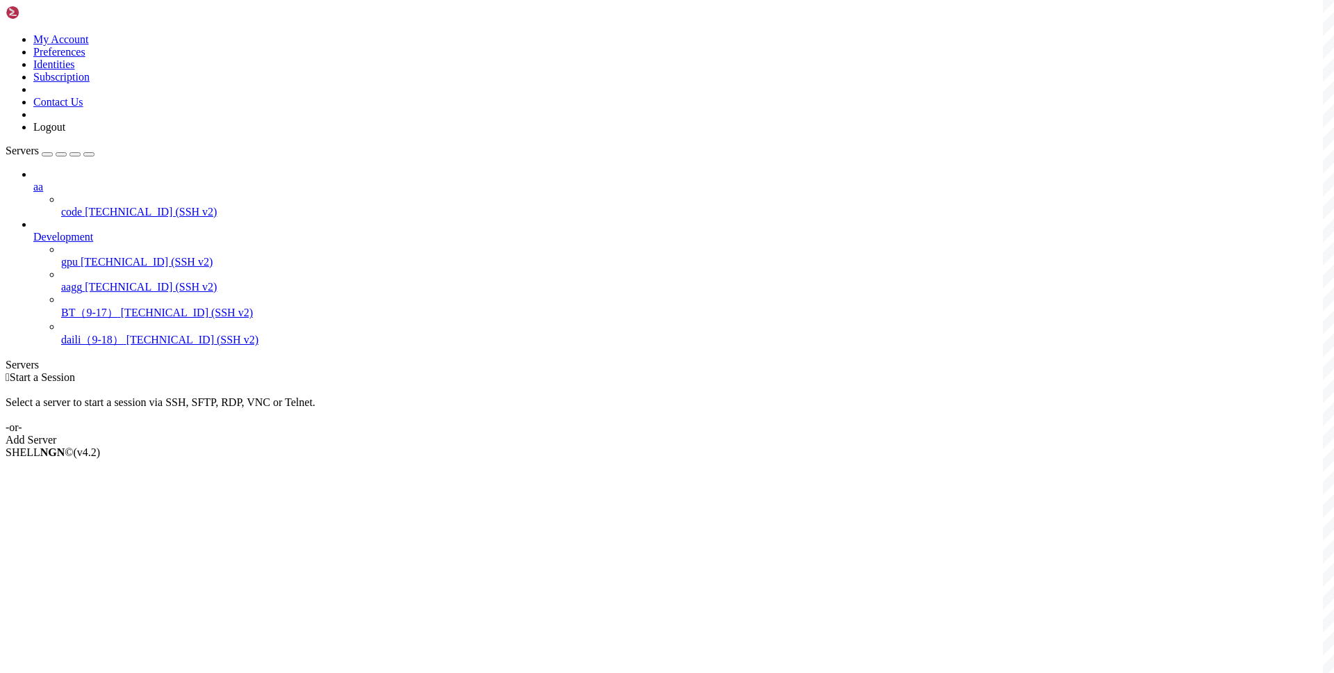
click at [43, 181] on span "aa" at bounding box center [38, 187] width 10 height 12
click at [742, 434] on div "Add Server" at bounding box center [667, 440] width 1323 height 13
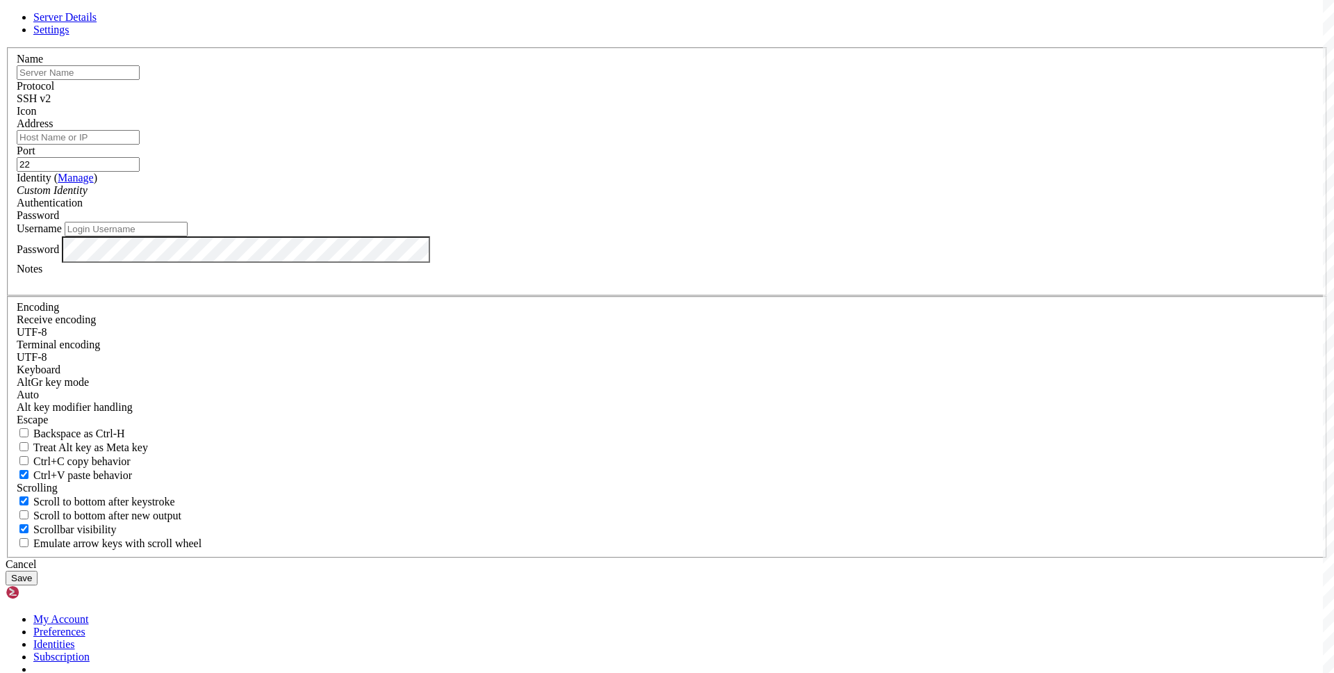
click at [140, 80] on input "text" at bounding box center [78, 72] width 123 height 15
type input "22"
click at [140, 145] on input "Address" at bounding box center [78, 137] width 123 height 15
paste input "[TECHNICAL_ID]"
type input "[TECHNICAL_ID]"
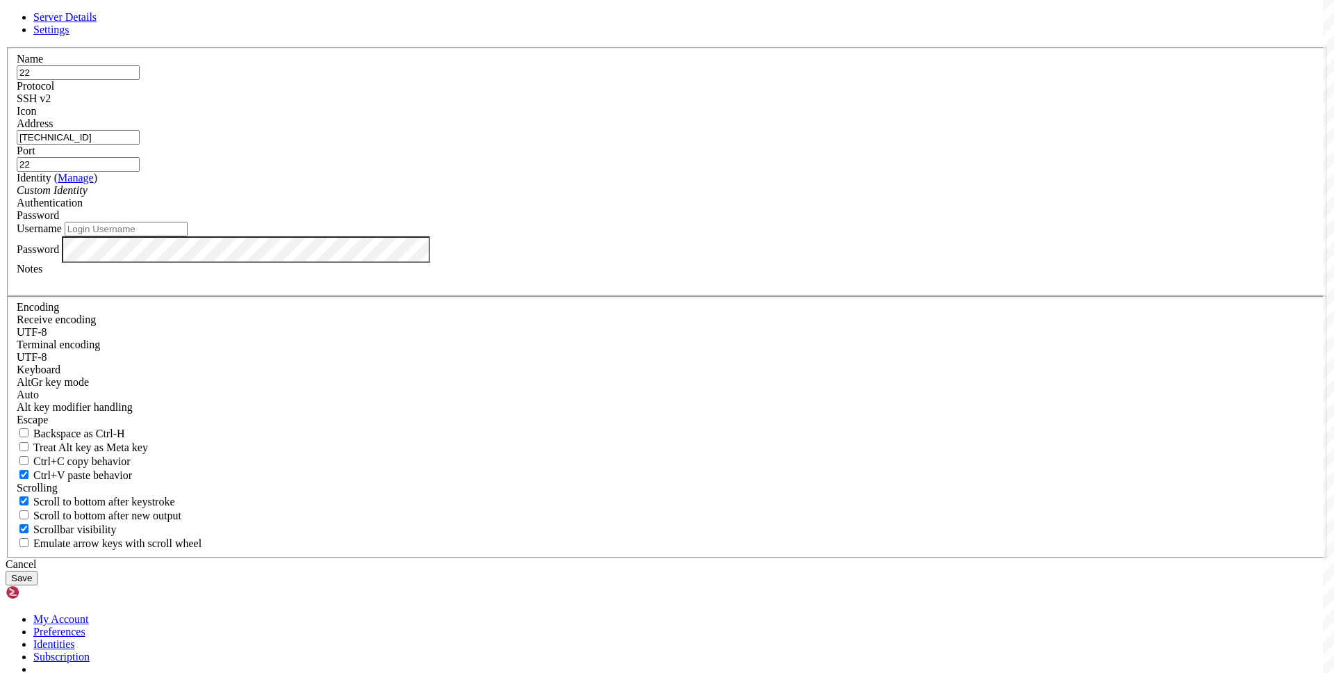
click at [770, 105] on div "SSH v2" at bounding box center [667, 98] width 1301 height 13
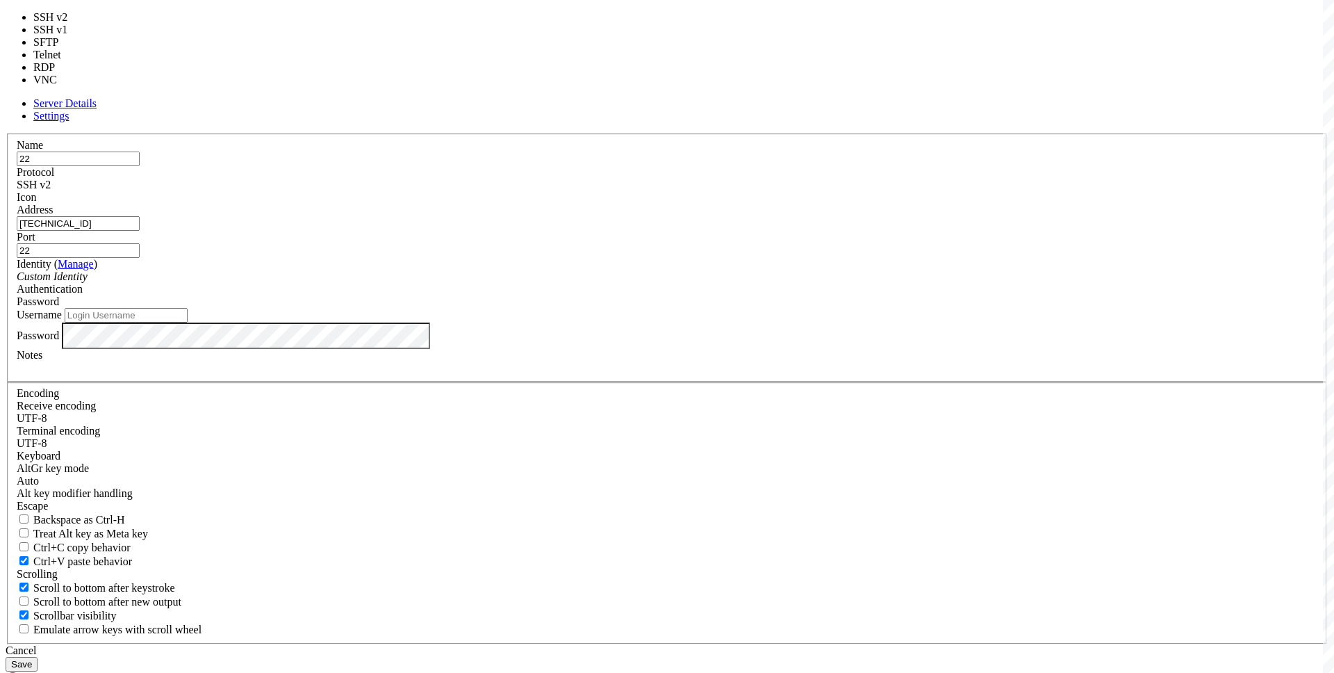
type input "3389"
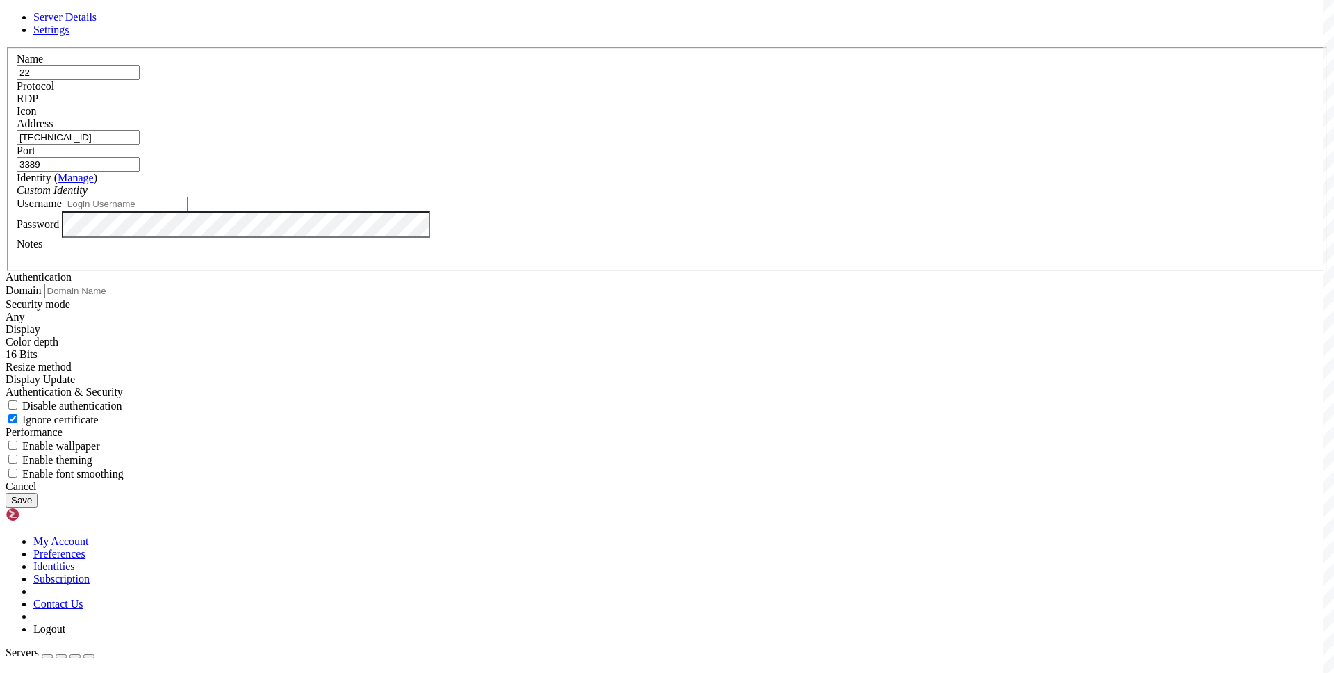
click at [623, 197] on div "Custom Identity" at bounding box center [667, 190] width 1301 height 13
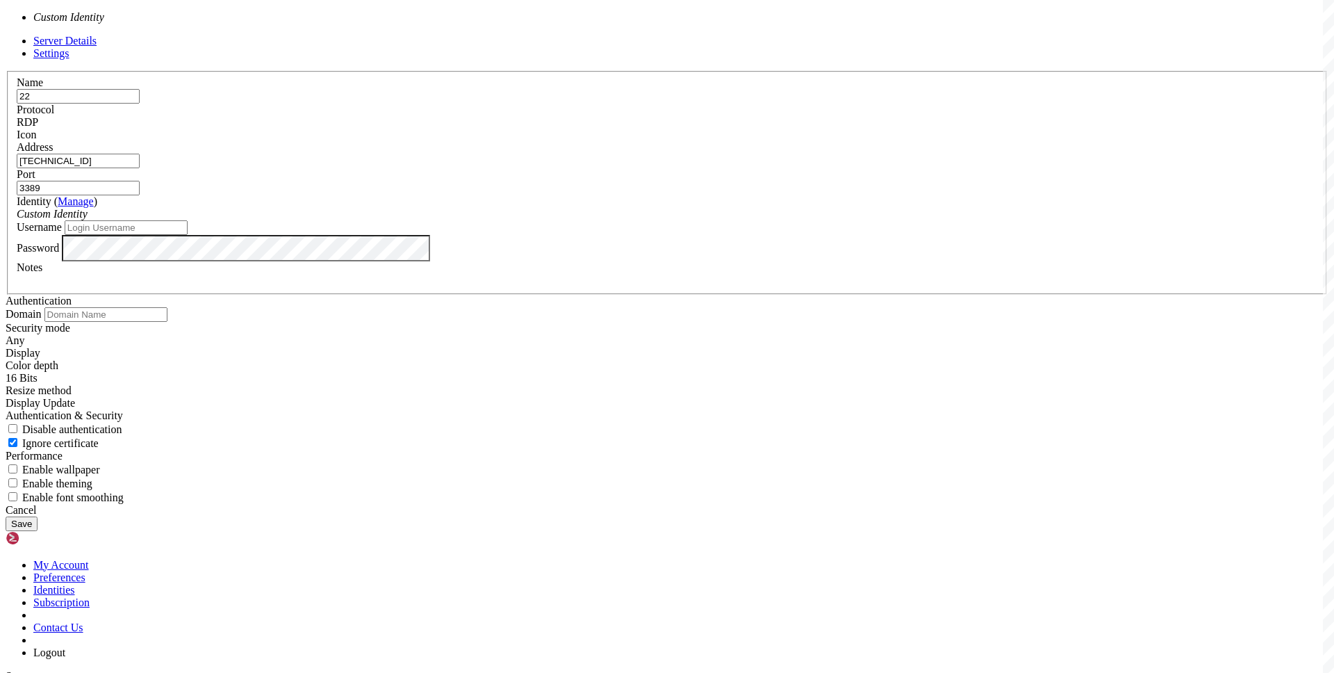
click at [188, 235] on input "Username" at bounding box center [126, 227] width 123 height 15
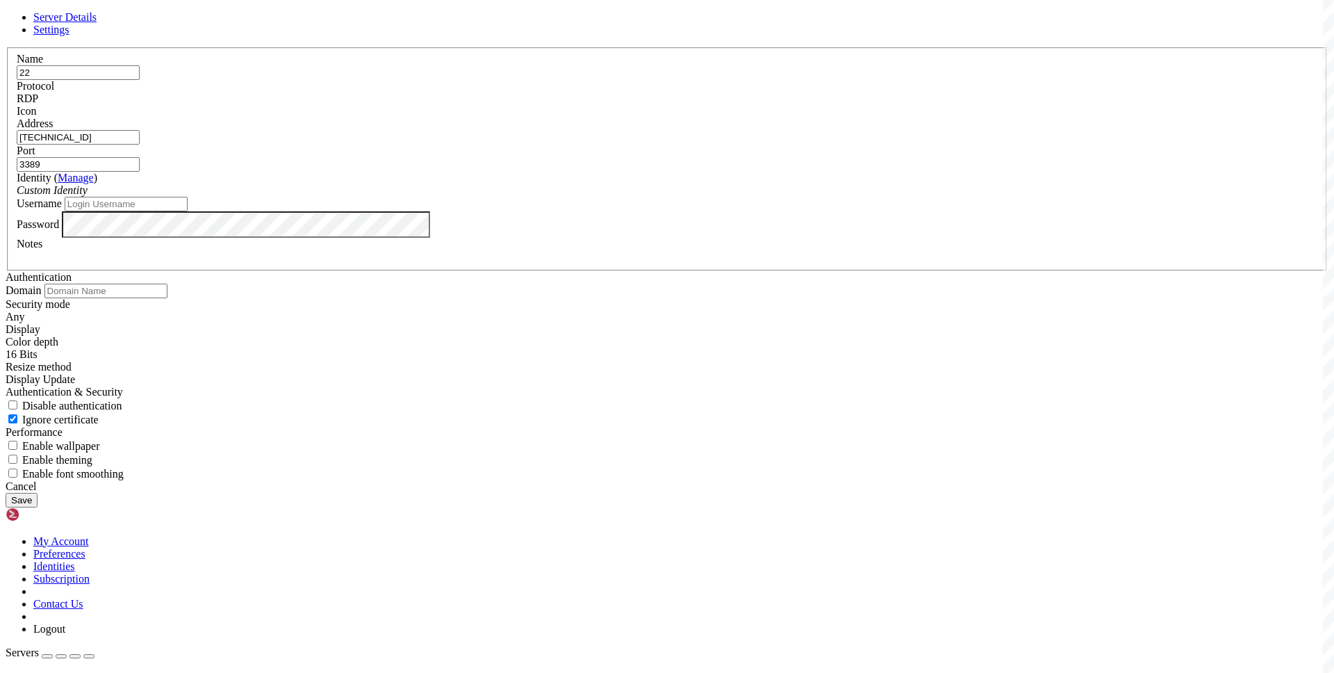
click at [188, 211] on input "Username" at bounding box center [126, 204] width 123 height 15
paste input "administrator"
type input "administrator"
click at [38, 507] on button "Save" at bounding box center [22, 500] width 32 height 15
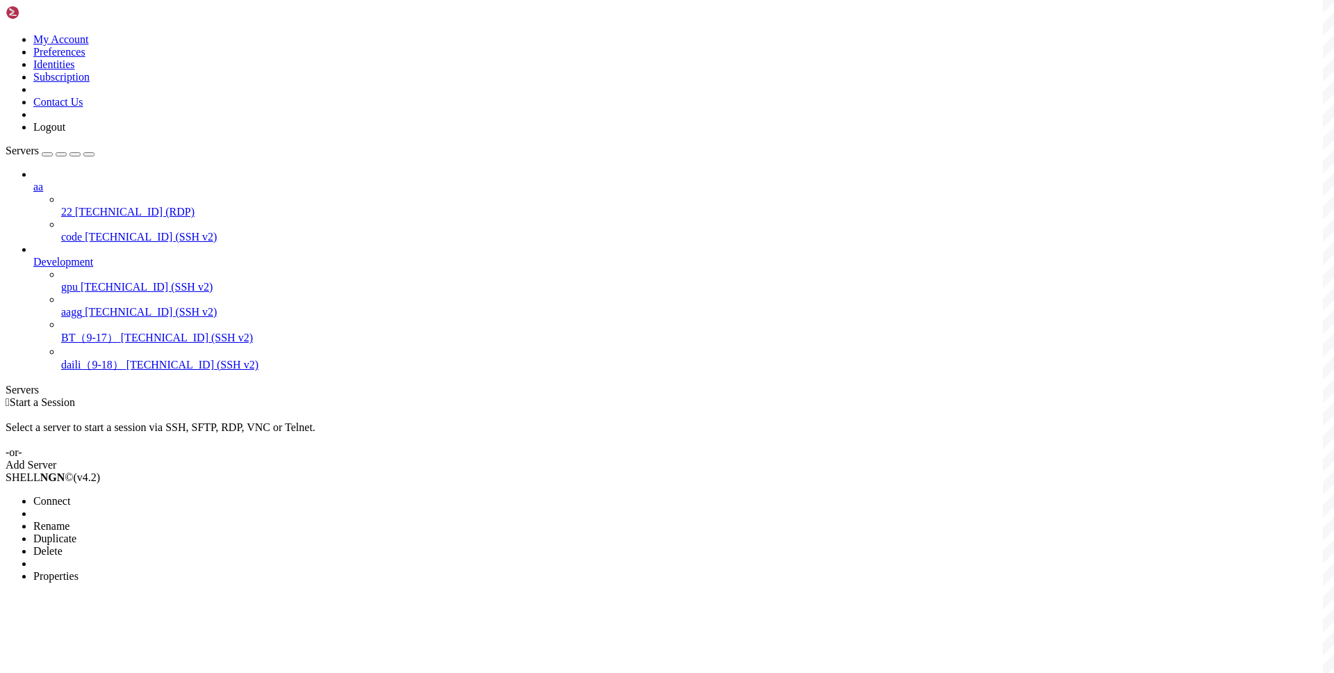
click at [70, 495] on span "Connect" at bounding box center [51, 501] width 37 height 12
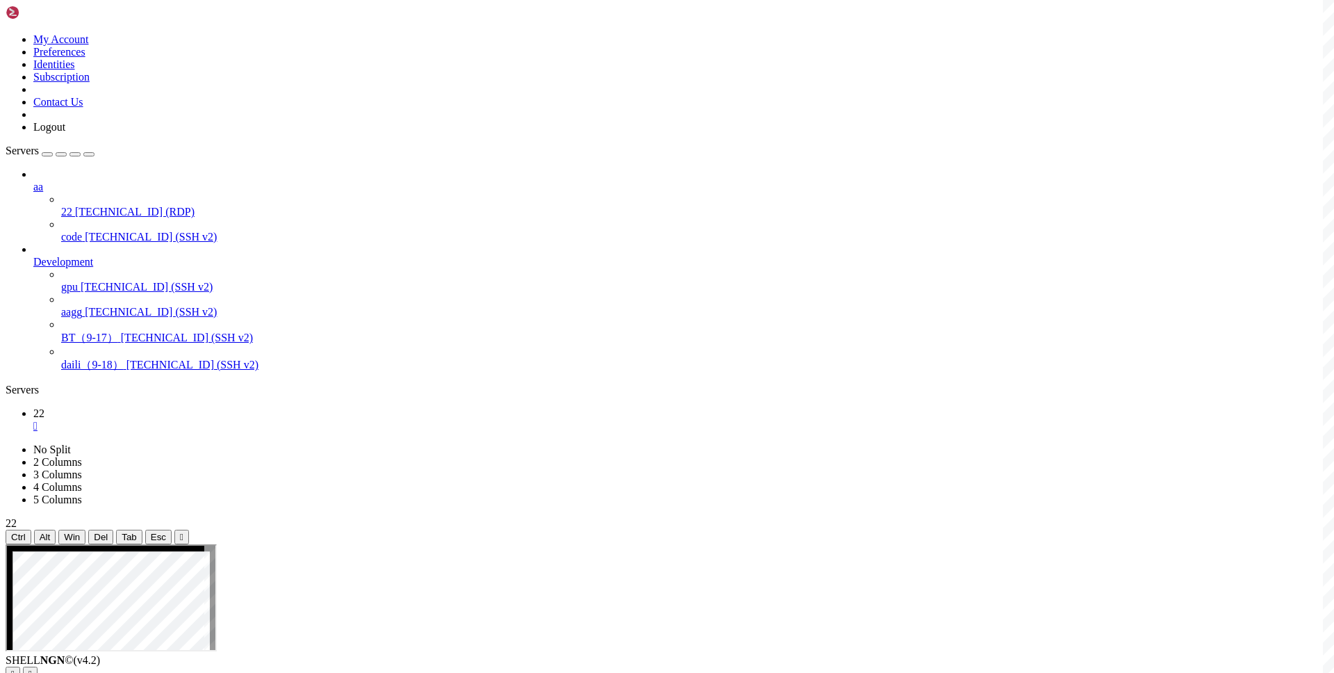
click at [6, 443] on link at bounding box center [6, 443] width 0 height 0
click at [1051, 407] on ul "22 " at bounding box center [667, 419] width 1323 height 25
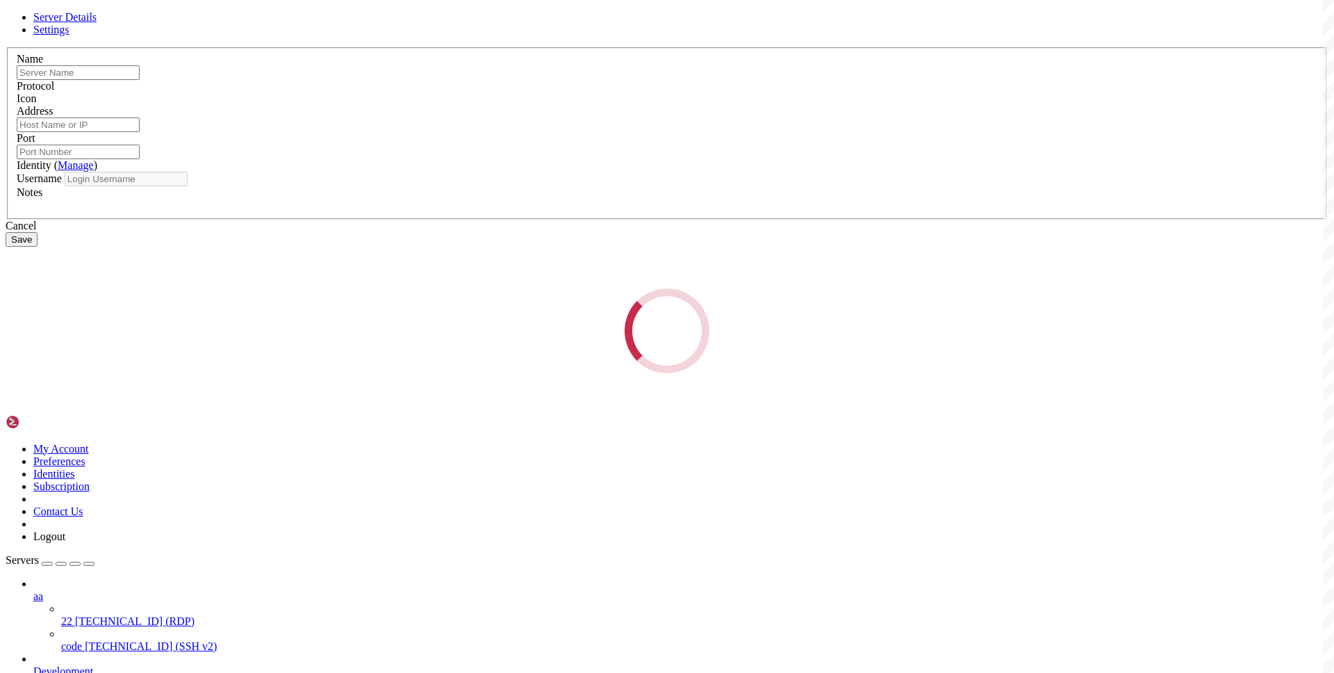
type input "22"
type input "[TECHNICAL_ID]"
type input "3389"
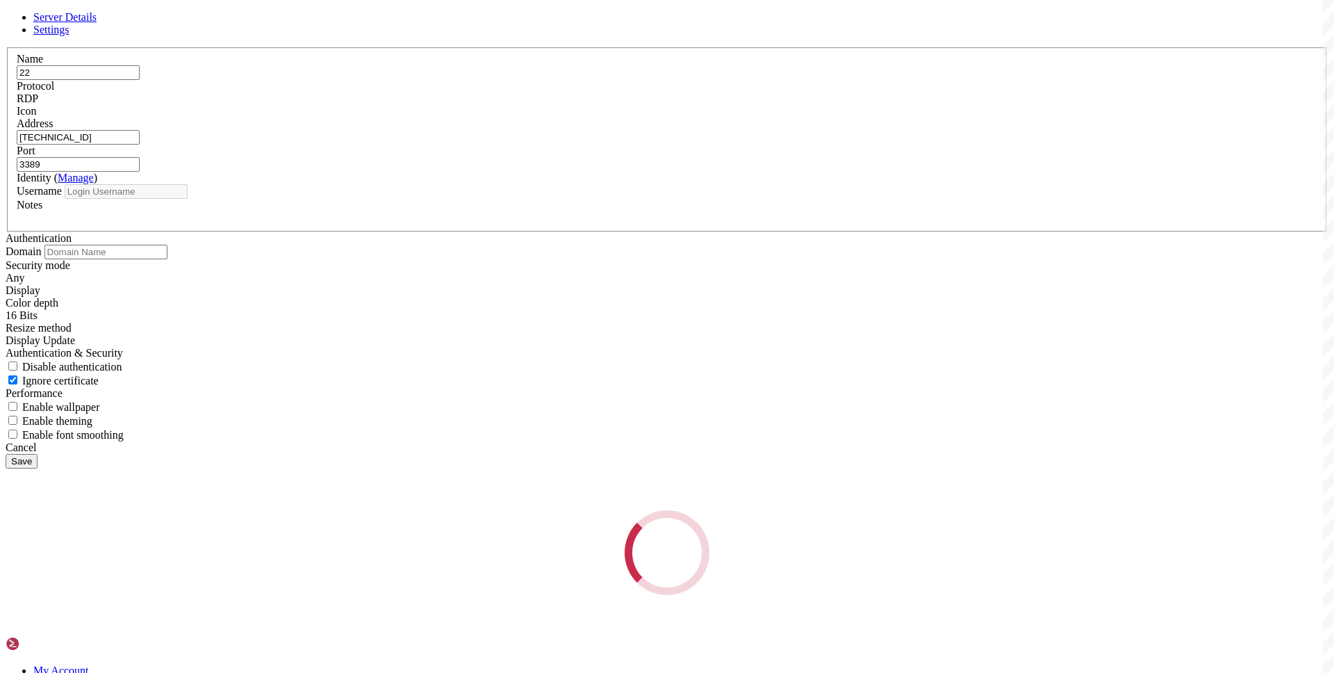
type input "administrator"
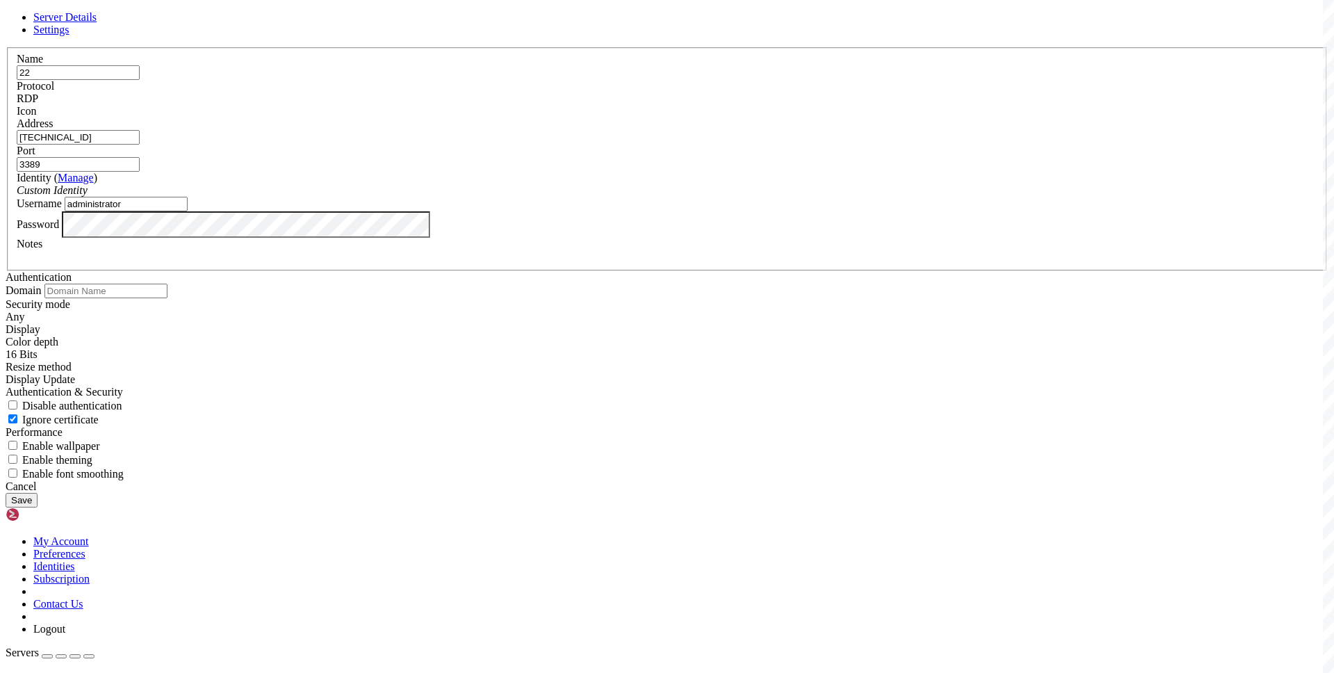
click at [745, 105] on div "RDP" at bounding box center [667, 98] width 1301 height 13
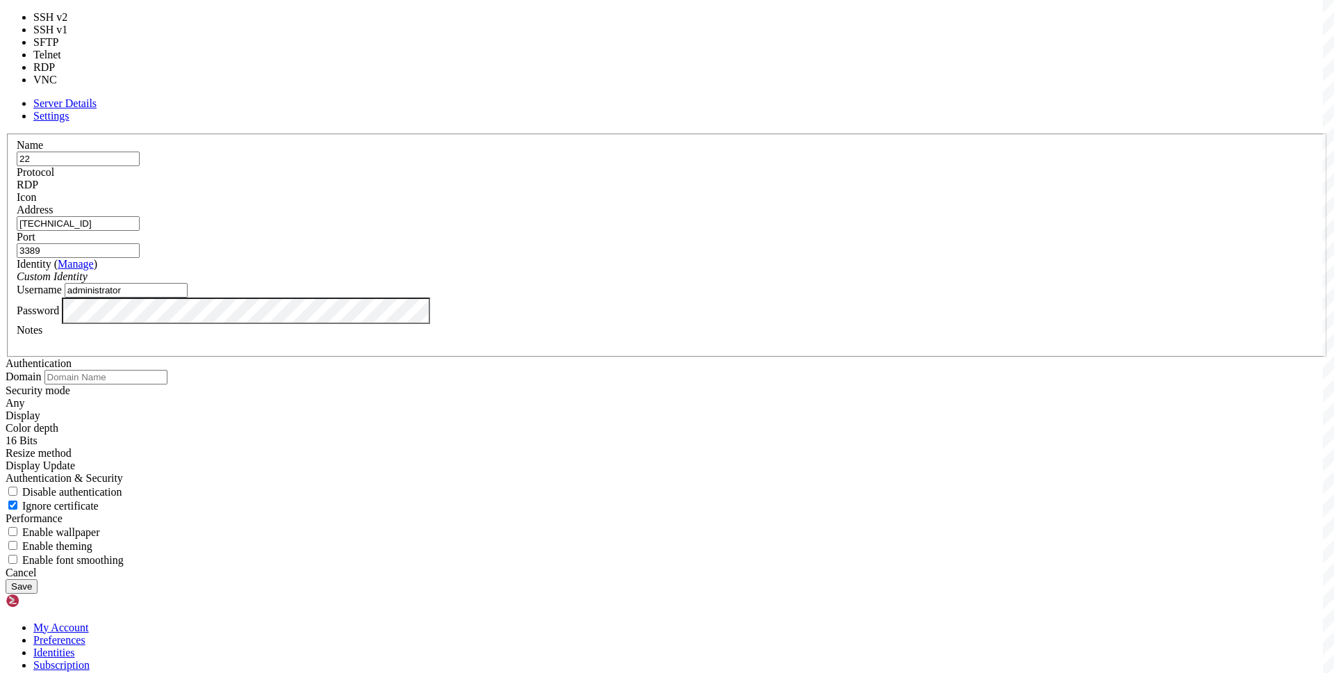
type input "5900"
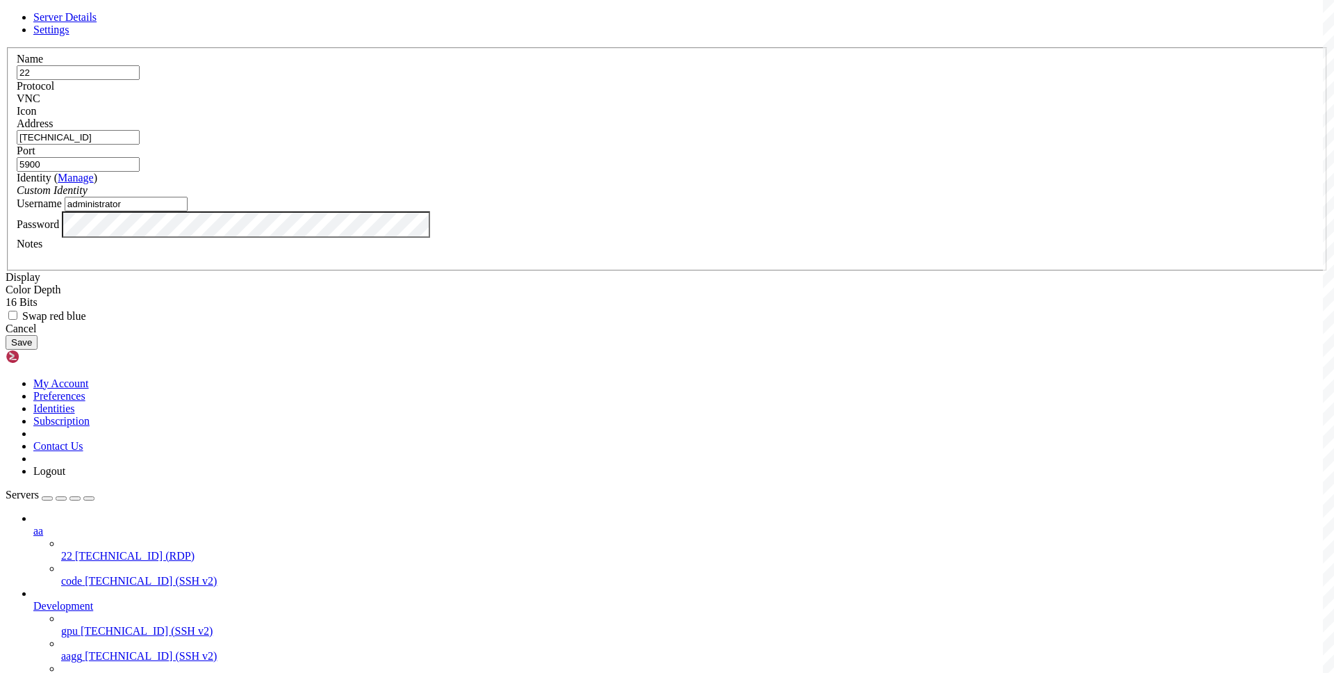
click at [38, 350] on button "Save" at bounding box center [22, 342] width 32 height 15
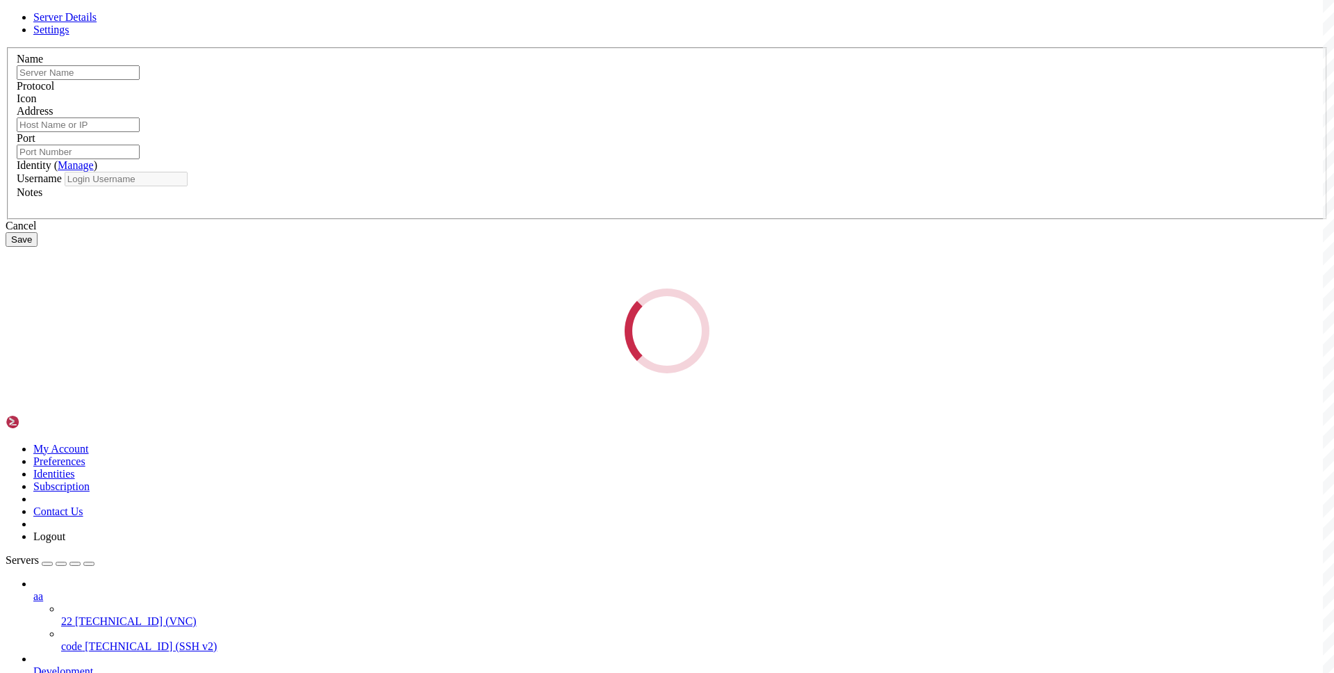
type input "22"
type input "[TECHNICAL_ID]"
type input "5900"
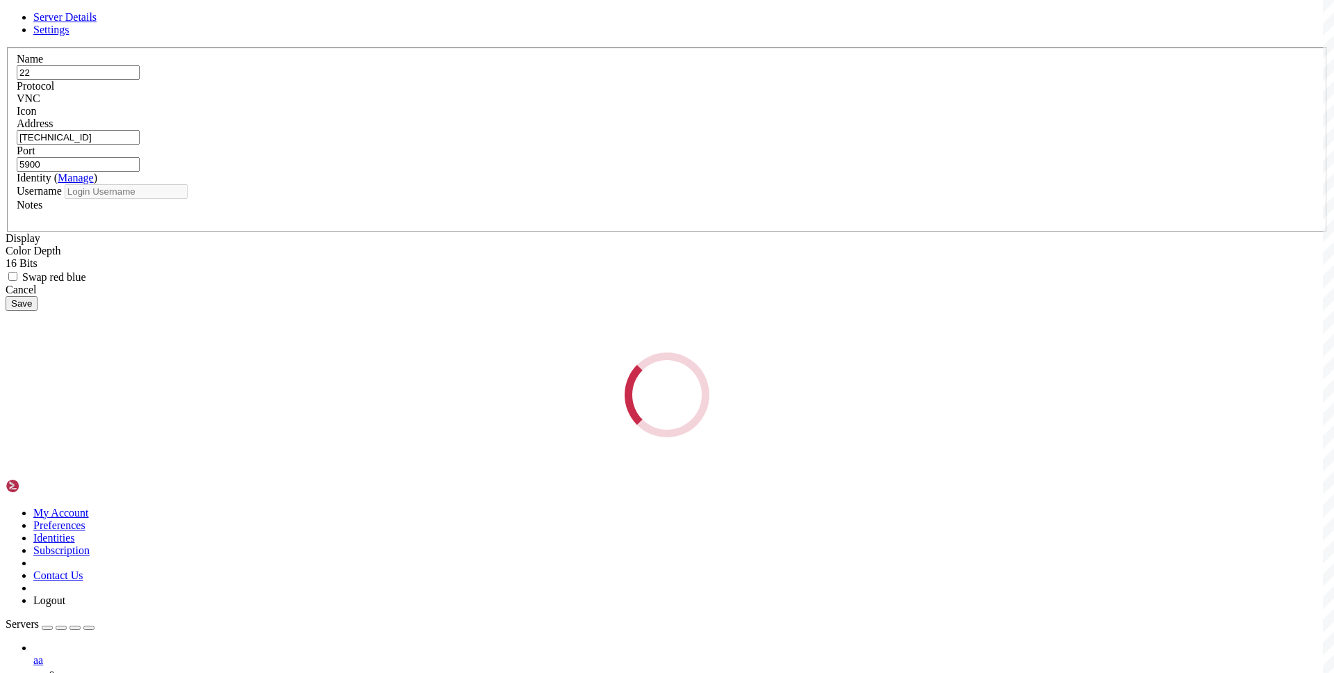
type input "administrator"
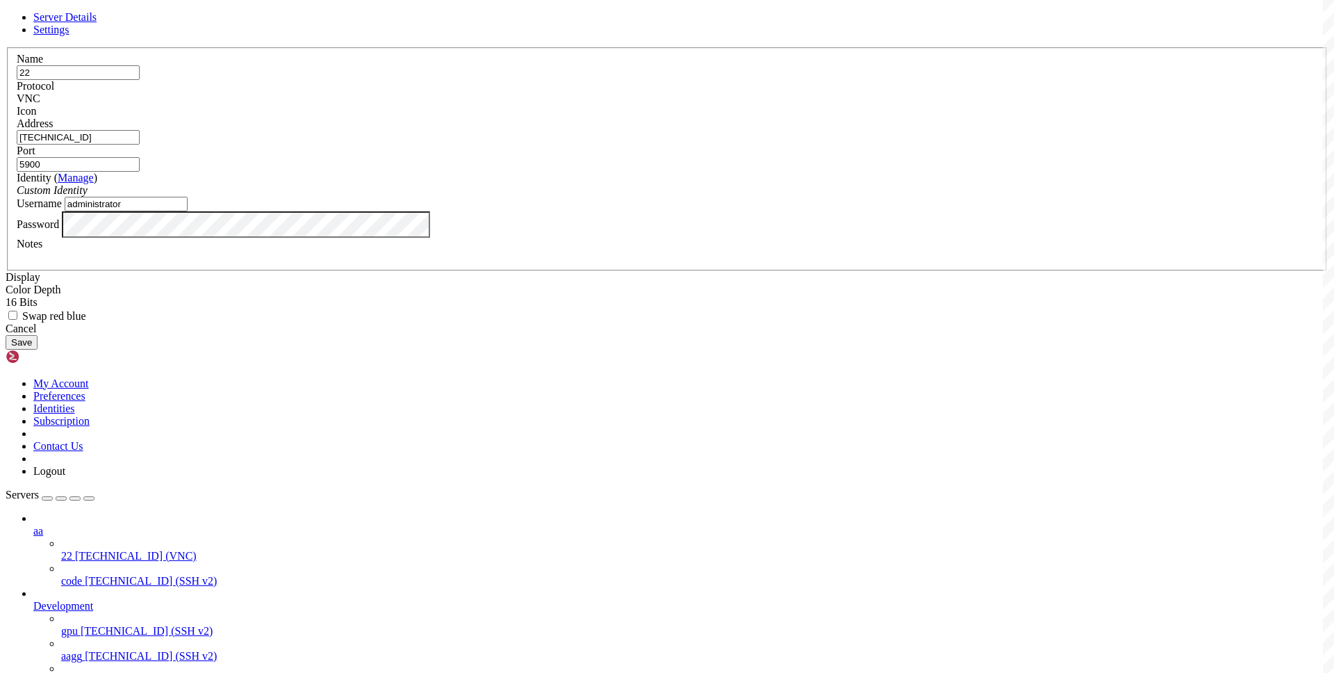
click at [740, 172] on div "Port 5900" at bounding box center [667, 158] width 1301 height 27
click at [768, 105] on div "VNC" at bounding box center [667, 98] width 1301 height 13
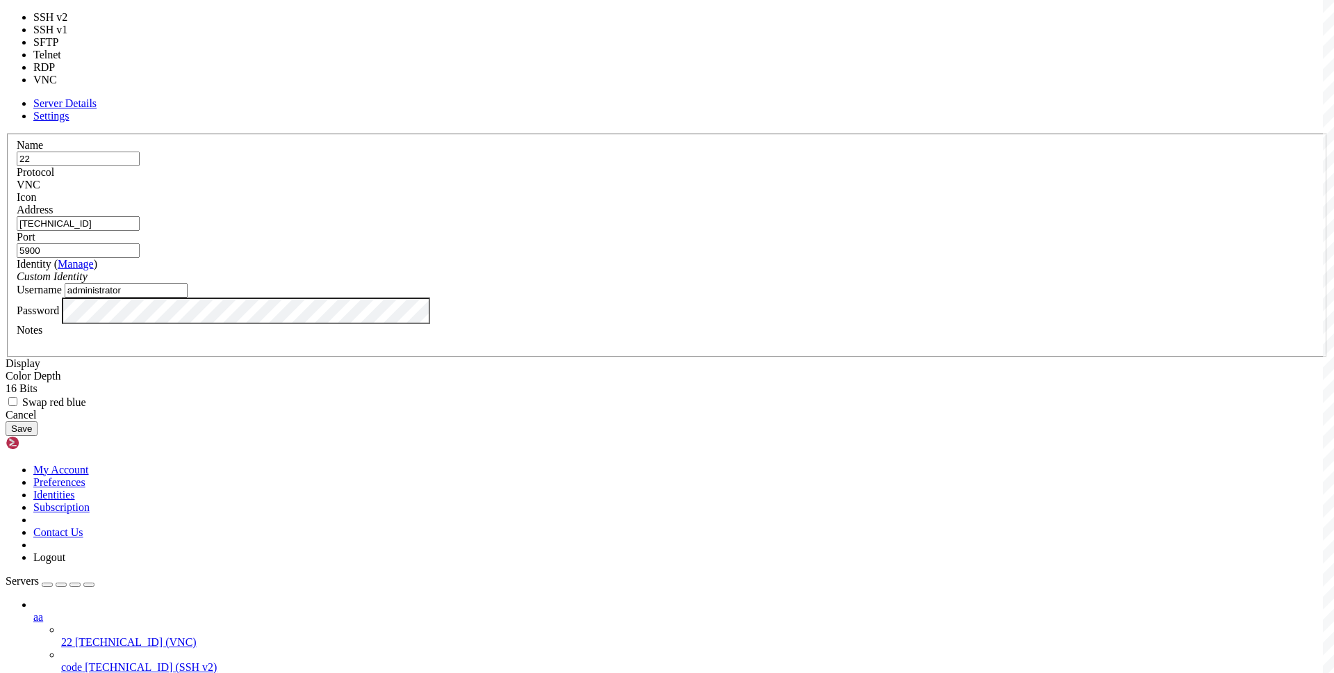
type input "3389"
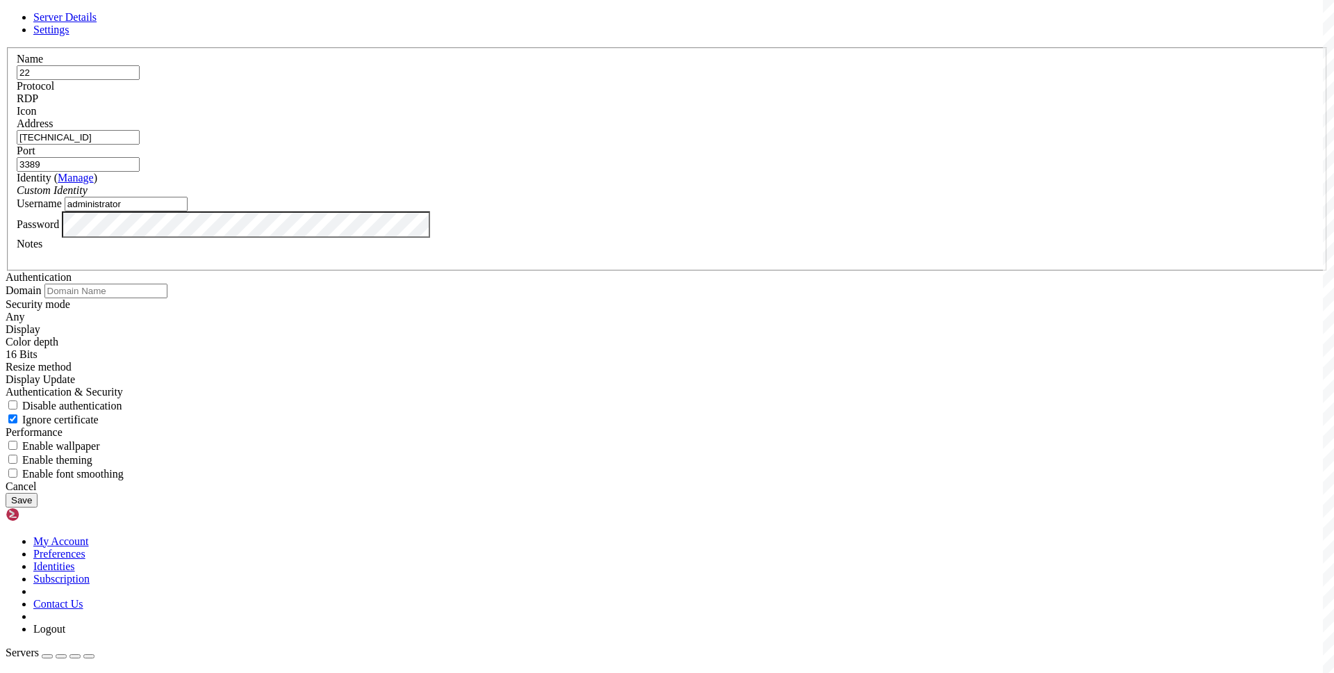
click at [140, 172] on input "3389" at bounding box center [78, 164] width 123 height 15
click at [717, 197] on div "Custom Identity" at bounding box center [667, 190] width 1301 height 13
click at [188, 211] on input "administrator" at bounding box center [126, 204] width 123 height 15
click at [38, 507] on button "Save" at bounding box center [22, 500] width 32 height 15
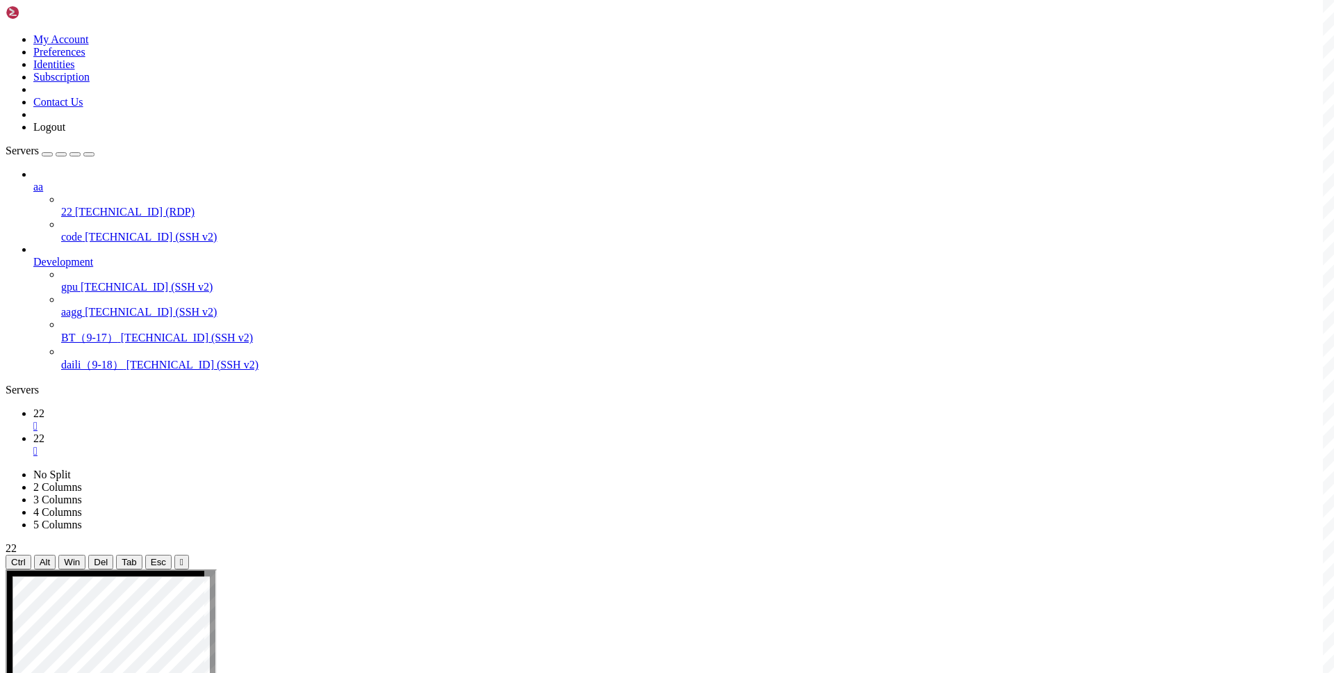
click at [224, 420] on div "" at bounding box center [680, 426] width 1295 height 13
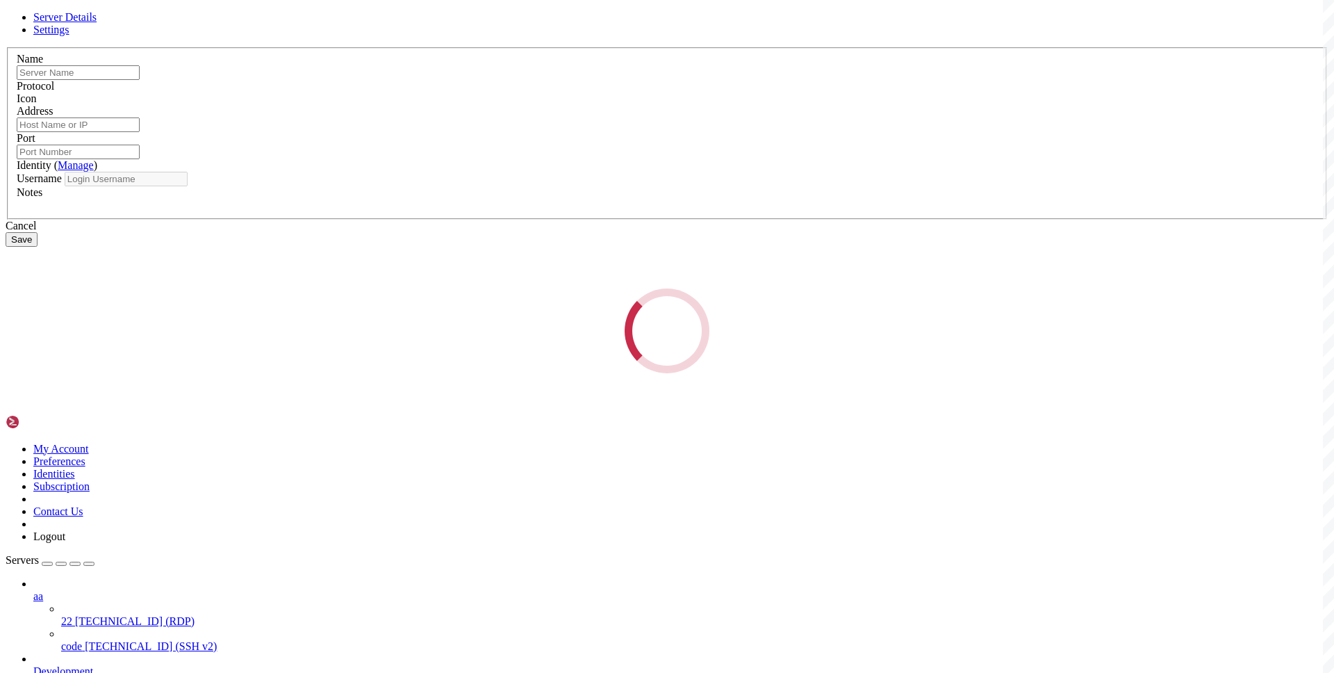
type input "22"
type input "[TECHNICAL_ID]"
type input "3389"
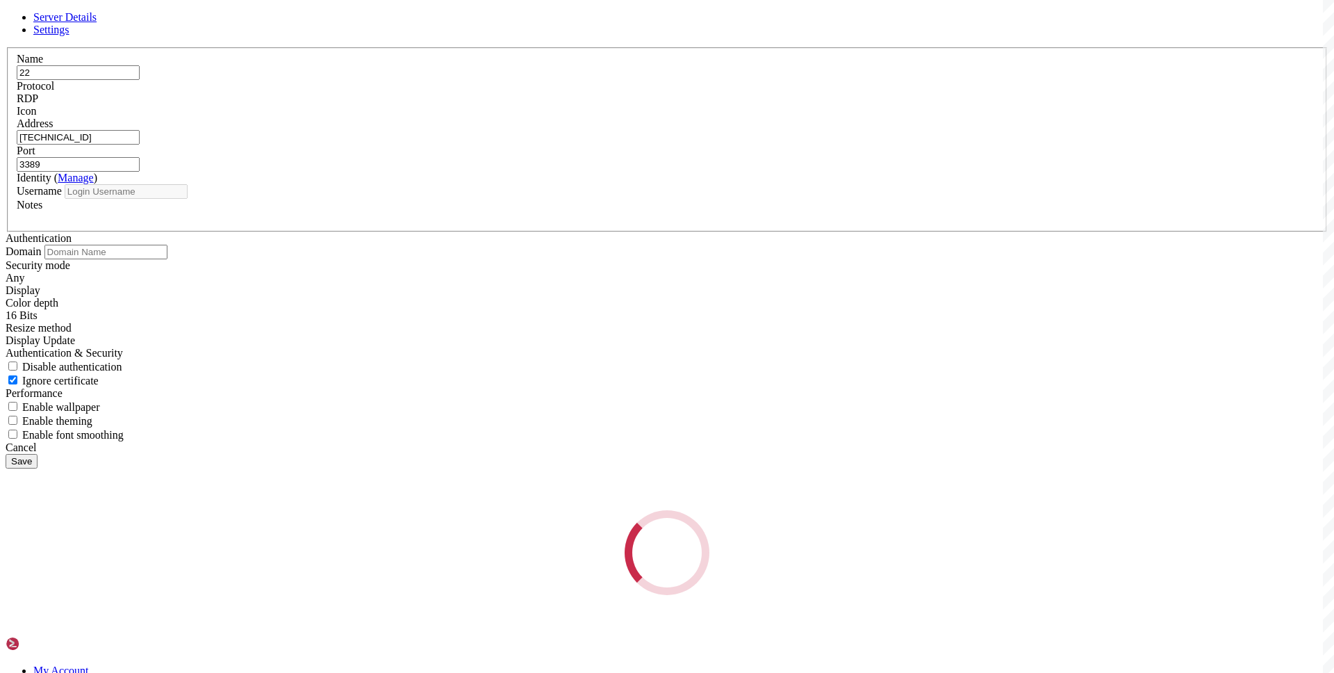
type input "administrator"
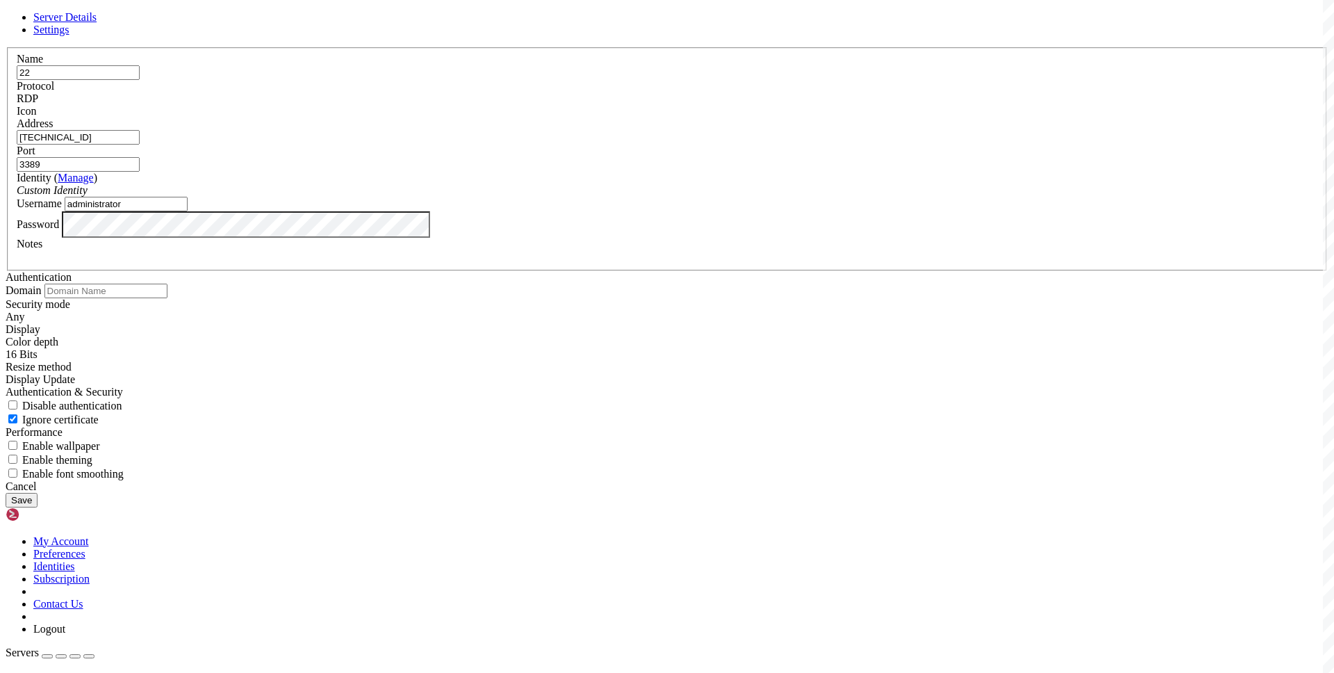
click at [97, 183] on label "Identity ( Manage )" at bounding box center [57, 178] width 81 height 12
click at [140, 145] on input "[TECHNICAL_ID]" at bounding box center [78, 137] width 123 height 15
click at [179, 447] on div "Server Details Settings Name 22 Protocol RDP Icon" at bounding box center [667, 259] width 1323 height 496
